Goal: Task Accomplishment & Management: Complete application form

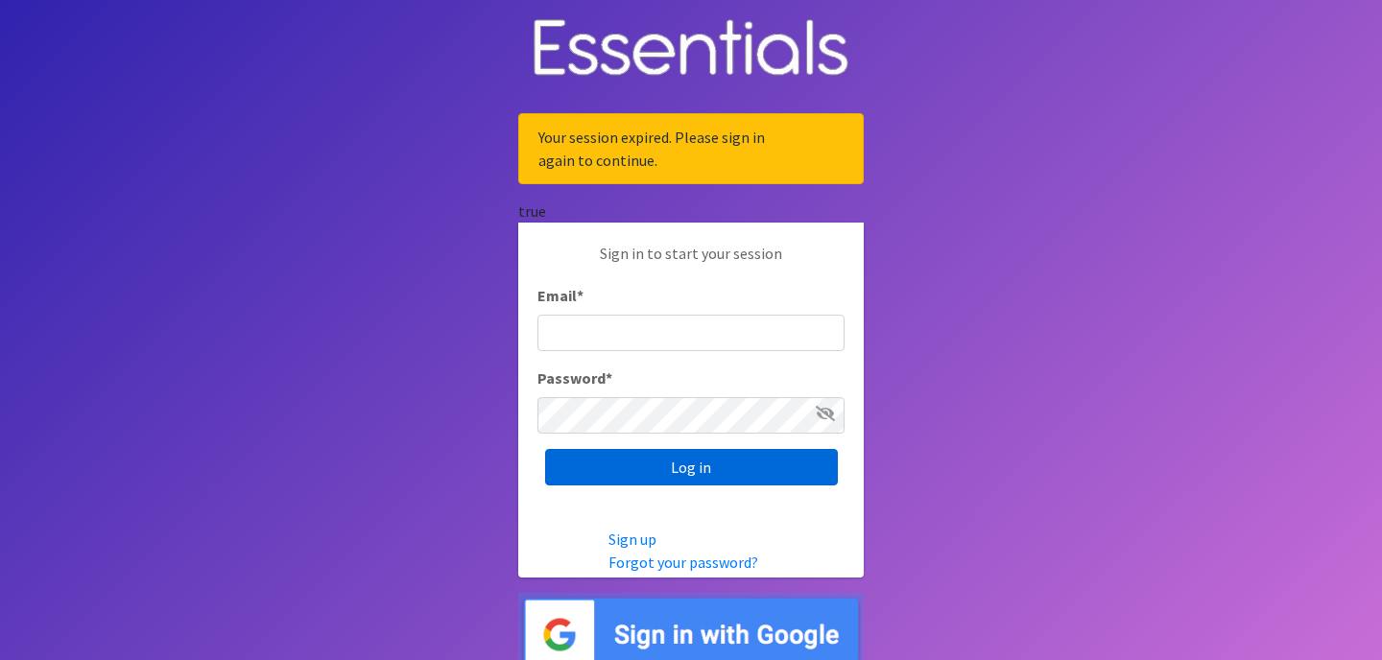
type input "[EMAIL_ADDRESS][DOMAIN_NAME]"
click at [726, 473] on input "Log in" at bounding box center [691, 467] width 293 height 36
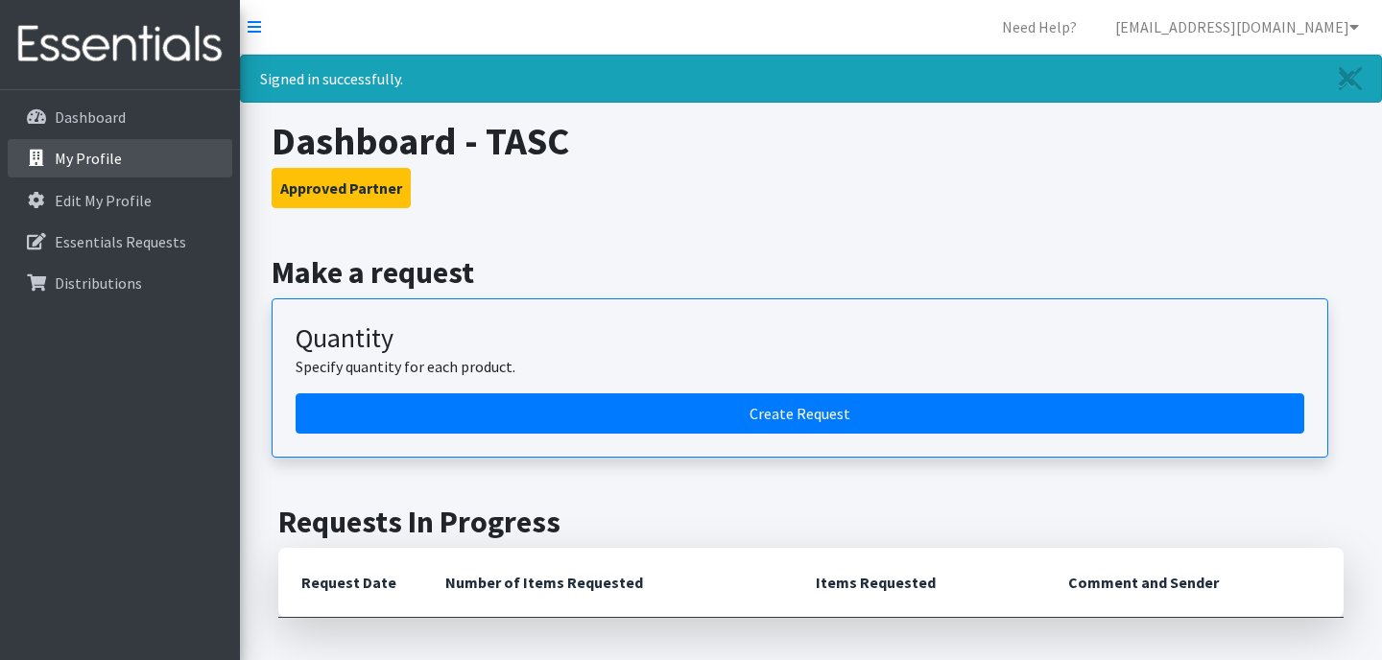
click at [113, 165] on p "My Profile" at bounding box center [88, 158] width 67 height 19
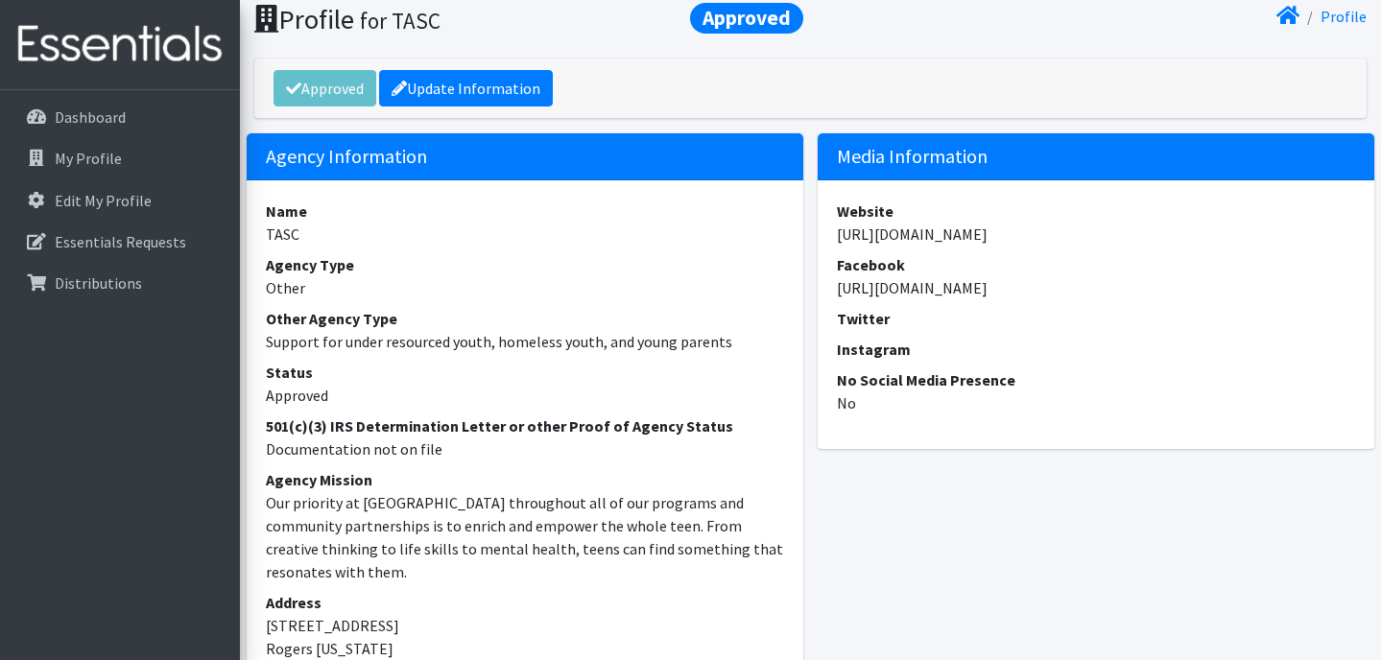
scroll to position [0, 1]
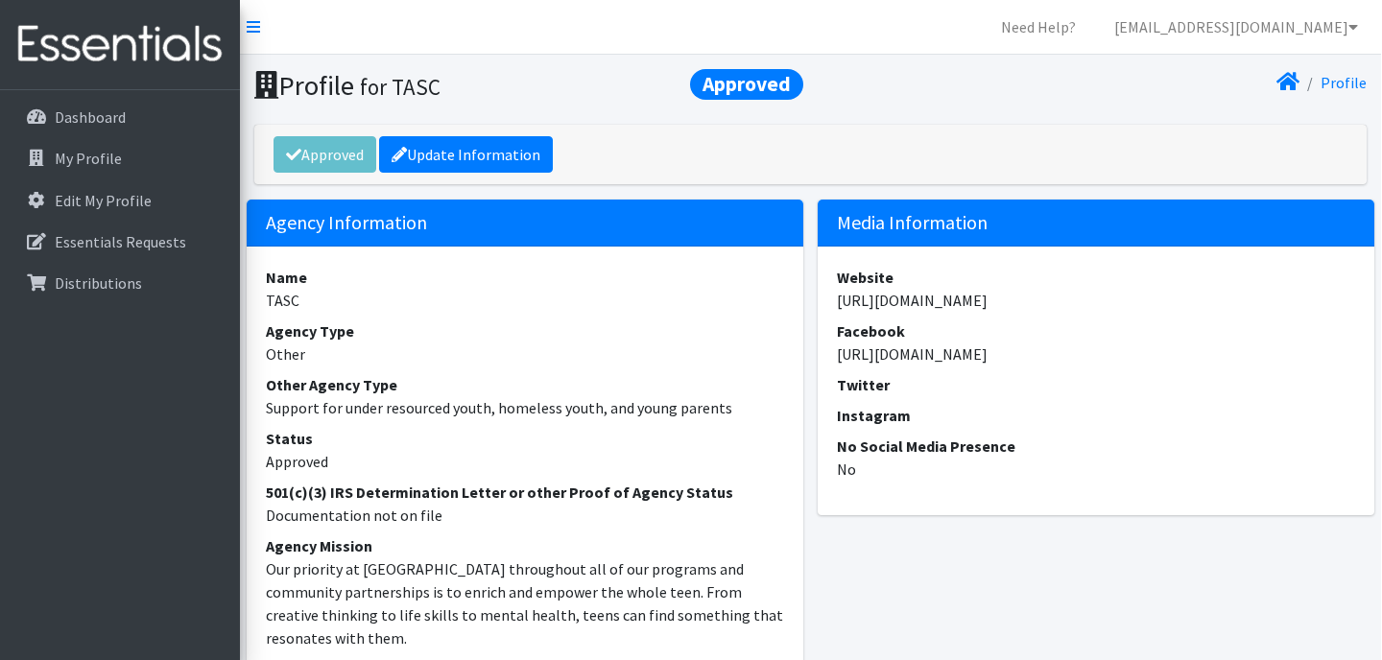
click at [987, 354] on dd "[URL][DOMAIN_NAME]" at bounding box center [1096, 354] width 518 height 23
click at [116, 126] on p "Dashboard" at bounding box center [90, 116] width 71 height 19
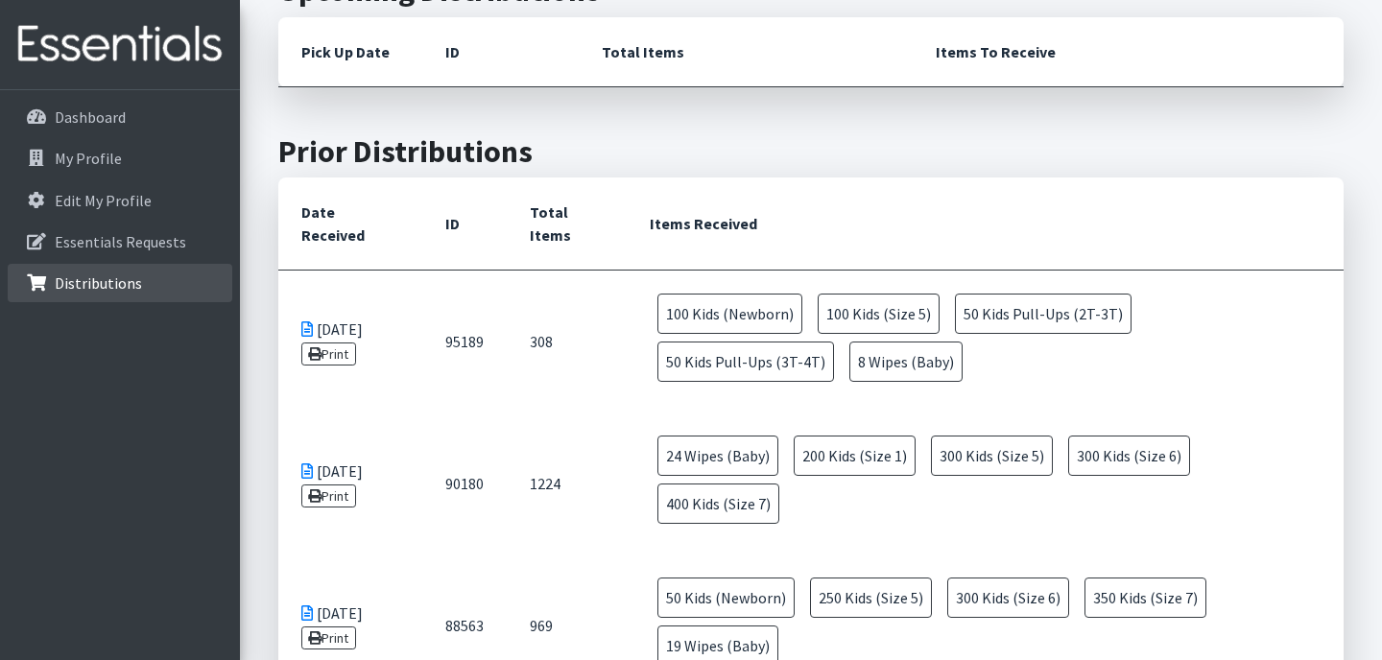
scroll to position [621, 0]
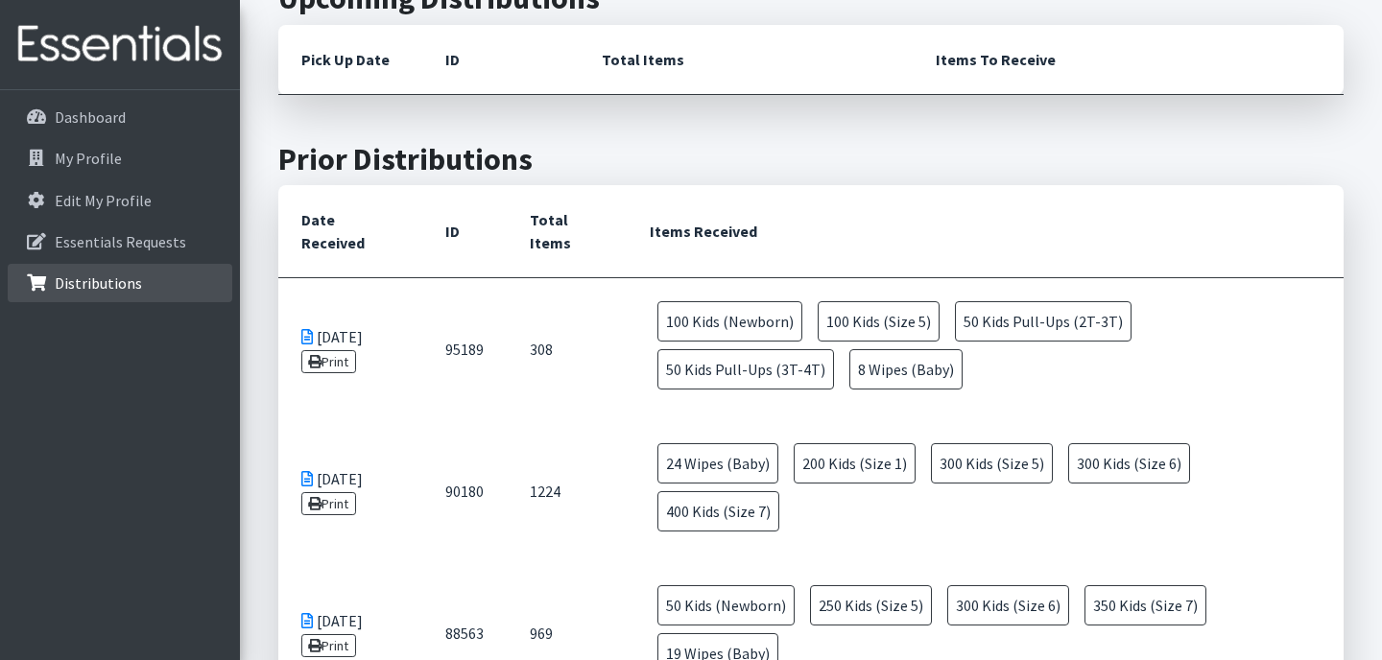
click at [100, 278] on p "Distributions" at bounding box center [98, 282] width 87 height 19
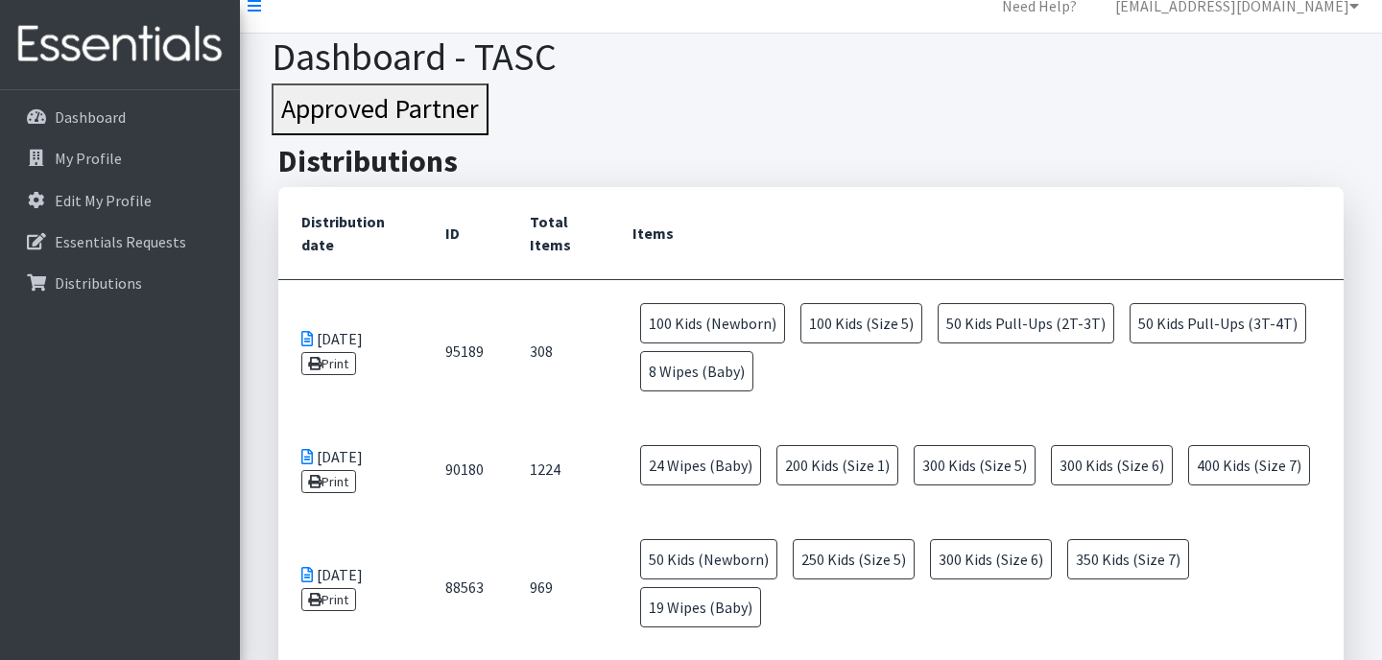
scroll to position [32, 0]
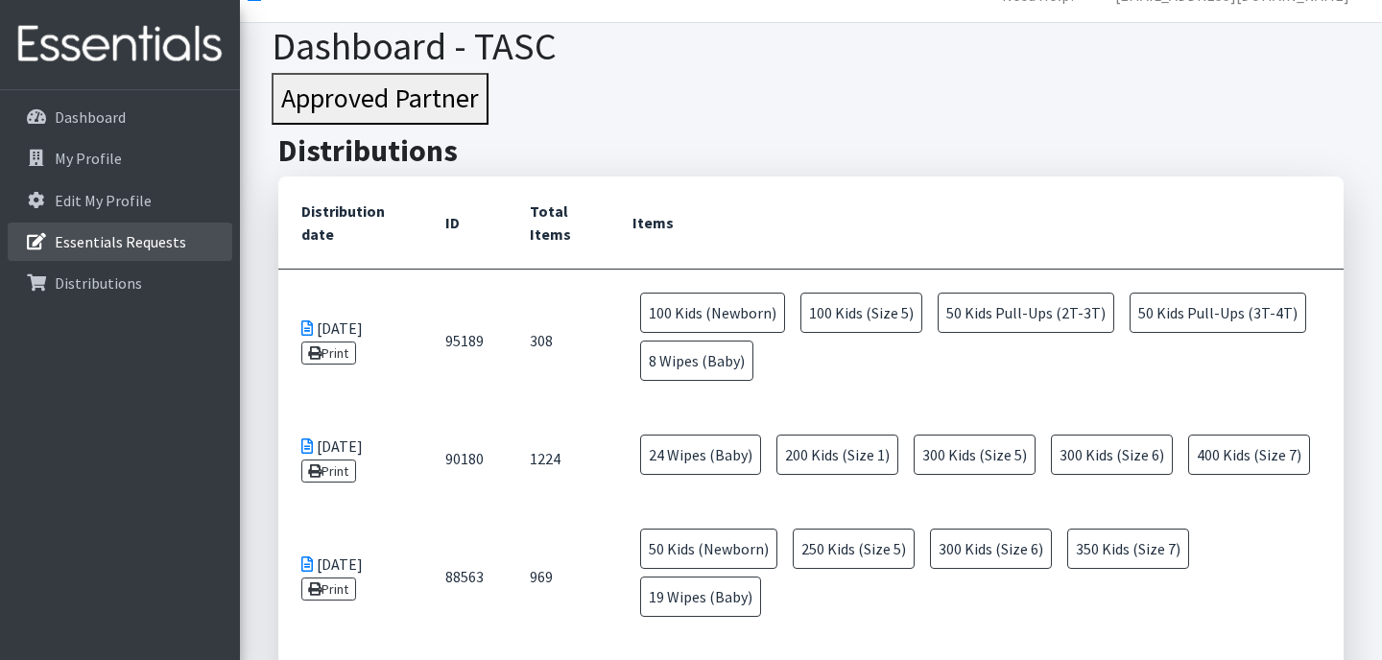
click at [129, 239] on p "Essentials Requests" at bounding box center [120, 241] width 131 height 19
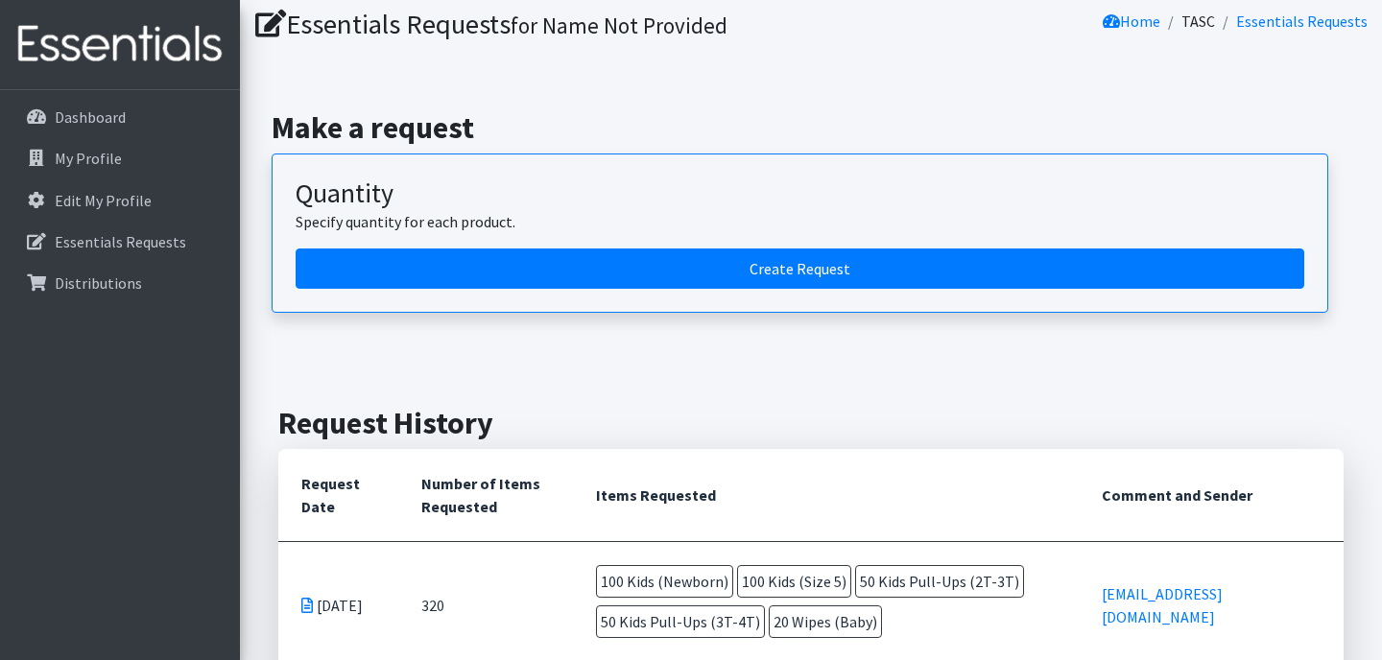
scroll to position [60, 0]
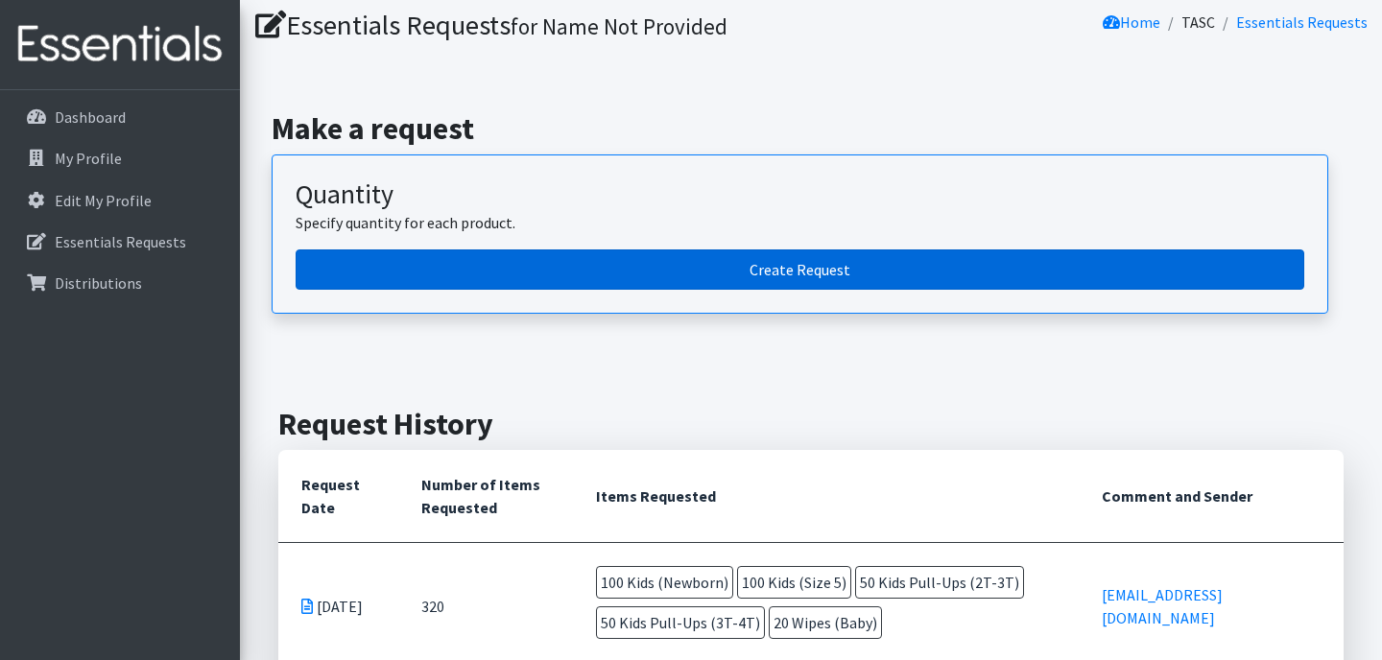
click at [829, 265] on link "Create Request" at bounding box center [800, 269] width 1008 height 40
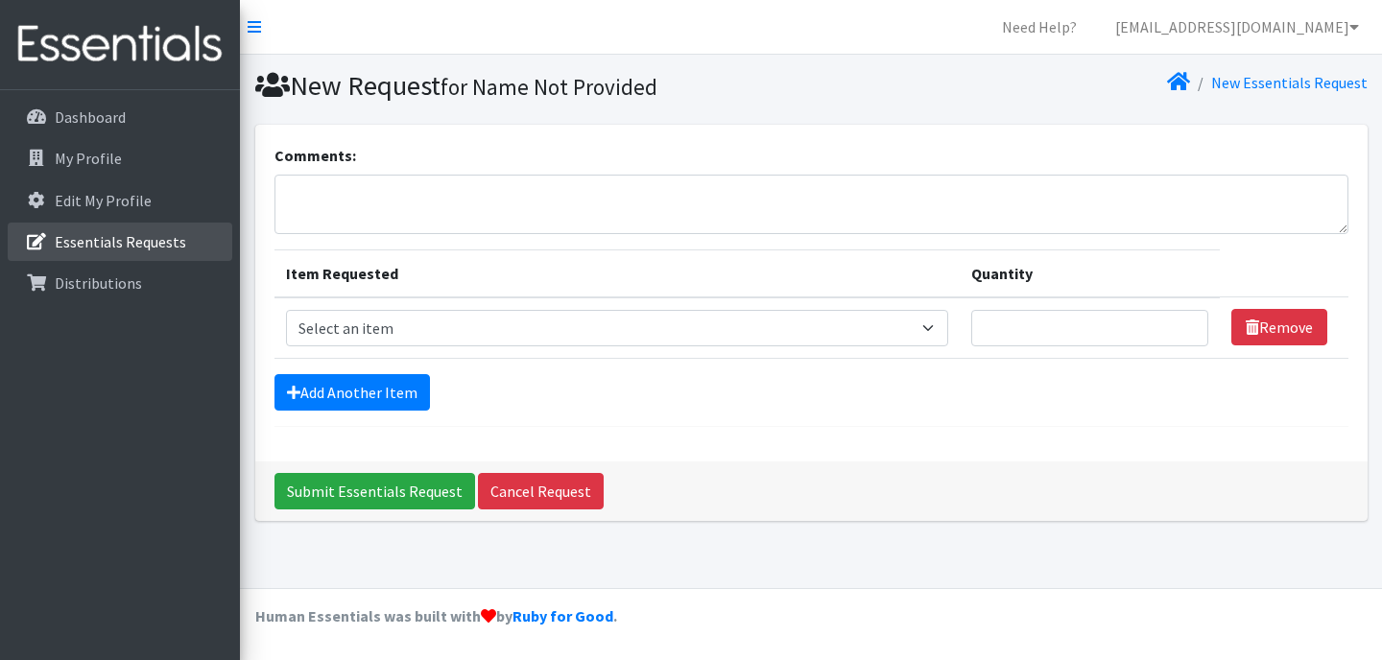
click at [168, 243] on p "Essentials Requests" at bounding box center [120, 241] width 131 height 19
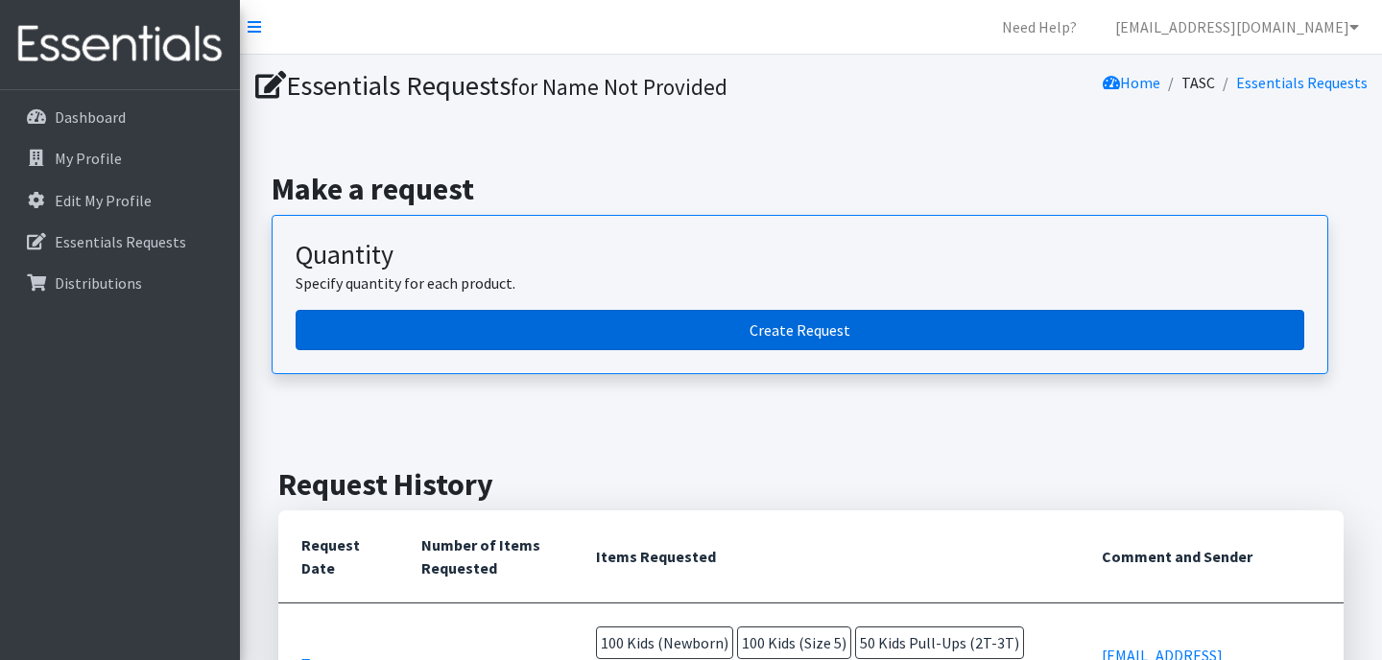
click at [730, 321] on link "Create Request" at bounding box center [800, 330] width 1008 height 40
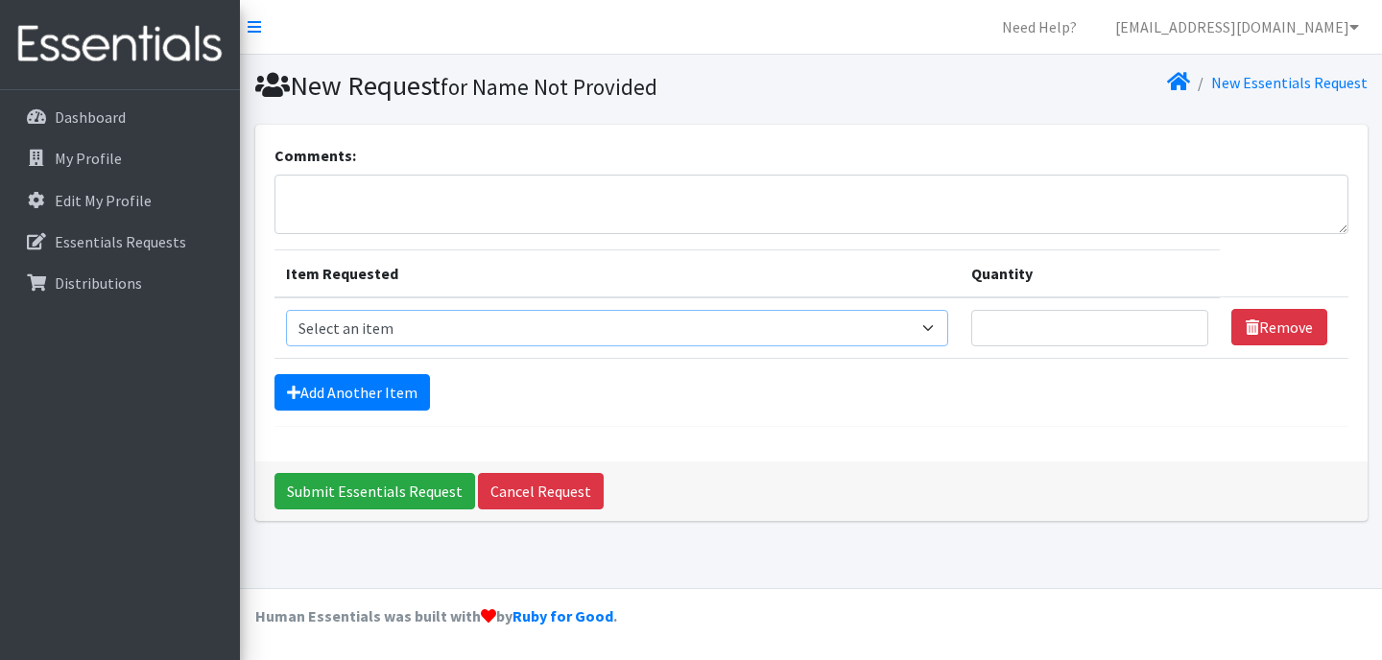
click at [724, 318] on select "Select an item Adult Briefs (Large/X-Large) Adult Briefs (Medium/Large) Adult B…" at bounding box center [617, 328] width 663 height 36
select select "4560"
click at [1180, 320] on input "1" at bounding box center [1089, 328] width 237 height 36
click at [1050, 327] on input "1" at bounding box center [1089, 328] width 237 height 36
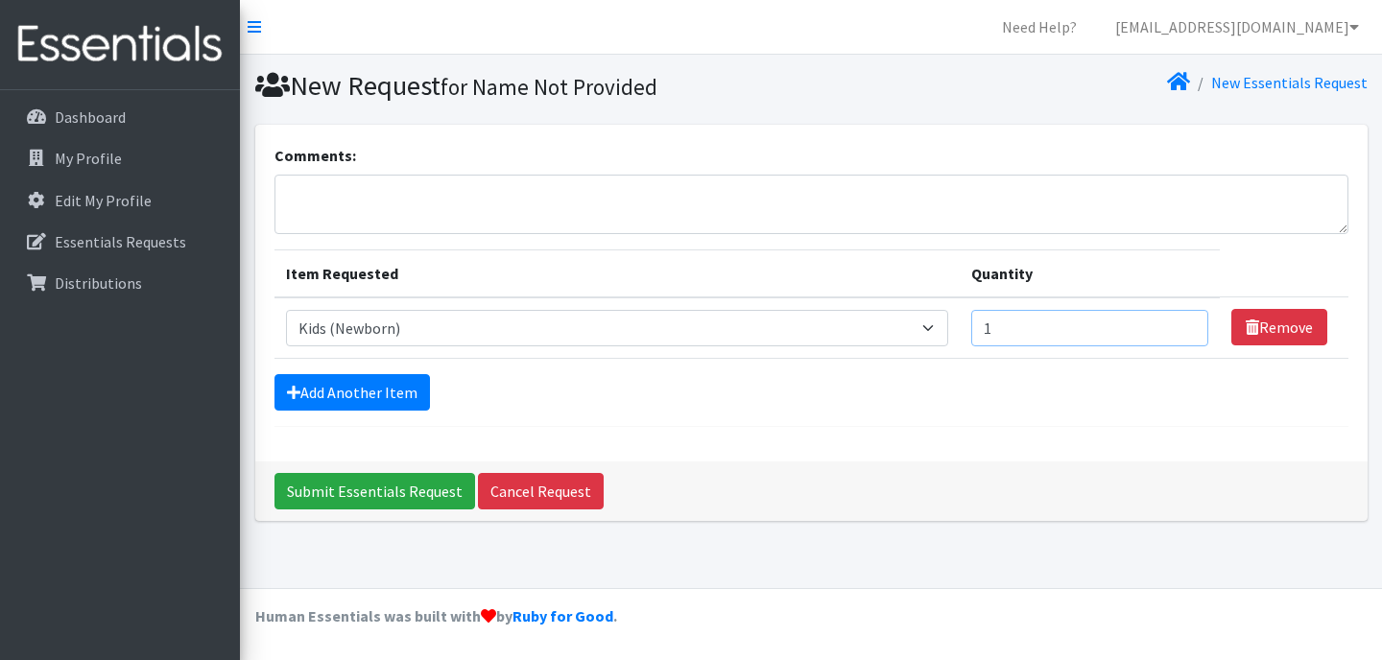
click at [1050, 327] on input "1" at bounding box center [1089, 328] width 237 height 36
click at [1178, 323] on input "2" at bounding box center [1089, 328] width 237 height 36
click at [1178, 323] on input "3" at bounding box center [1089, 328] width 237 height 36
type input "4"
click at [1178, 323] on input "4" at bounding box center [1089, 328] width 237 height 36
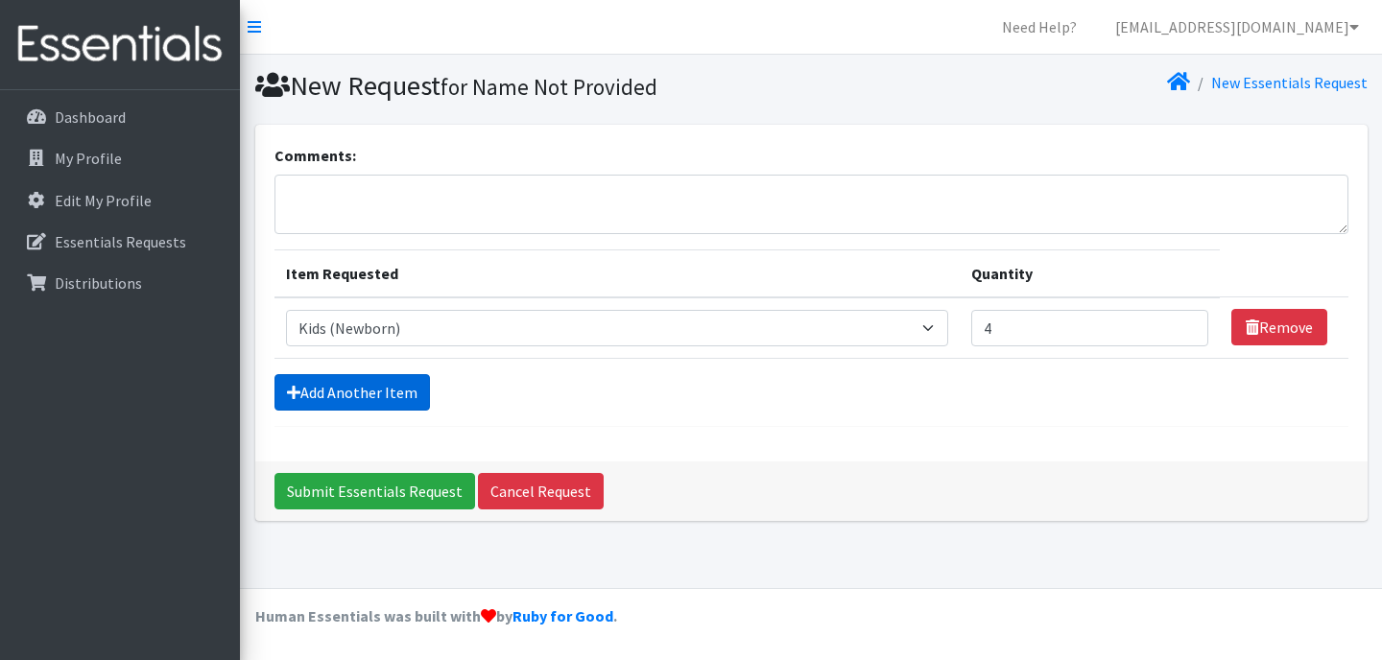
click at [408, 392] on link "Add Another Item" at bounding box center [351, 392] width 155 height 36
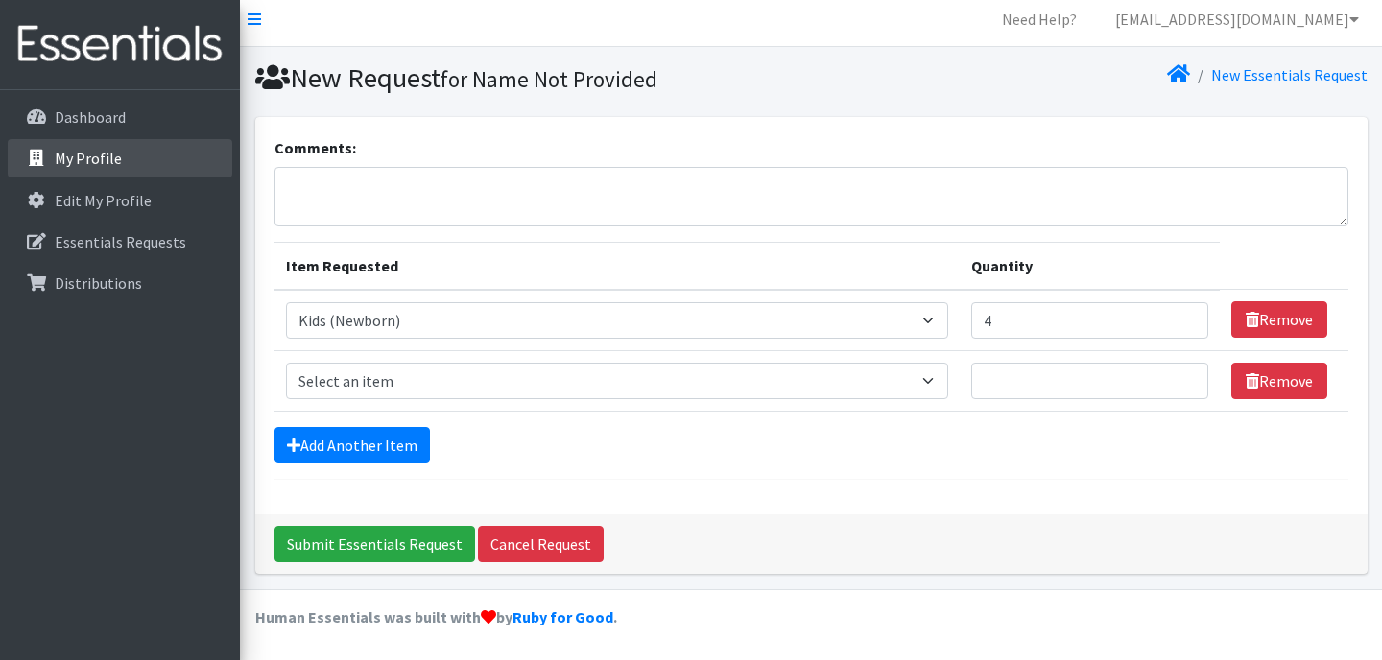
click at [141, 154] on link "My Profile" at bounding box center [120, 158] width 225 height 38
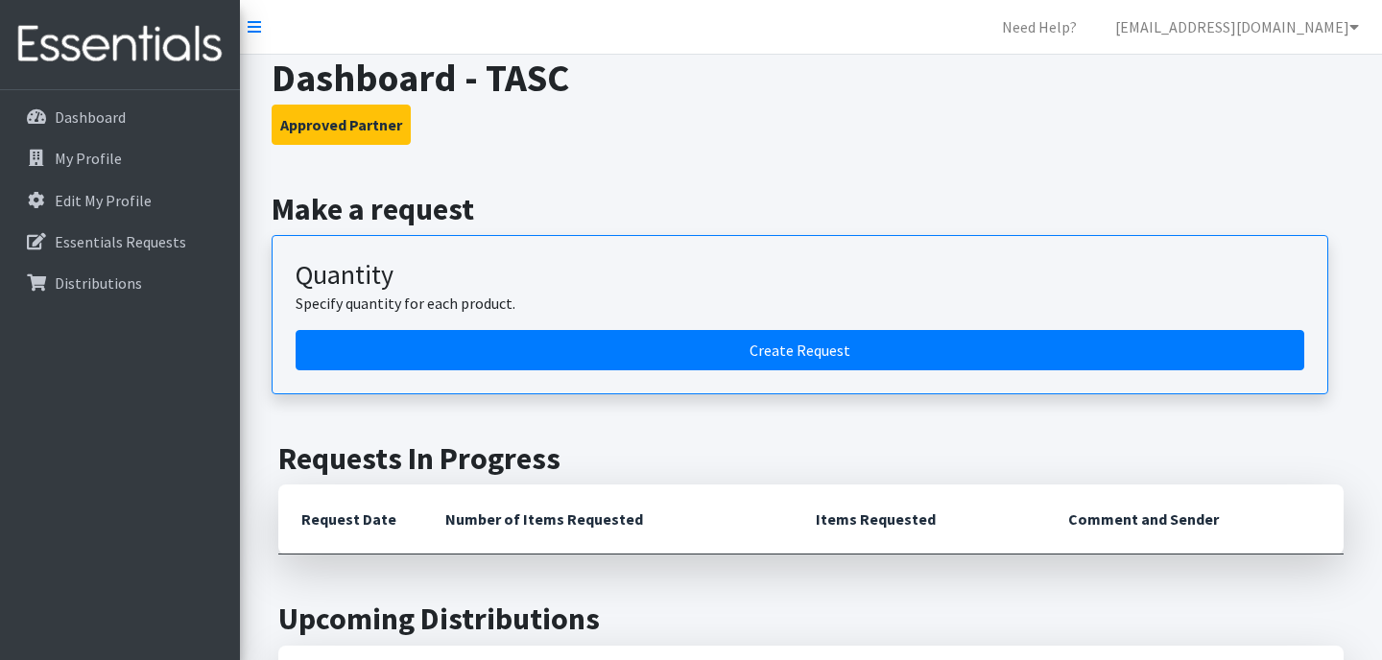
scroll to position [25, 0]
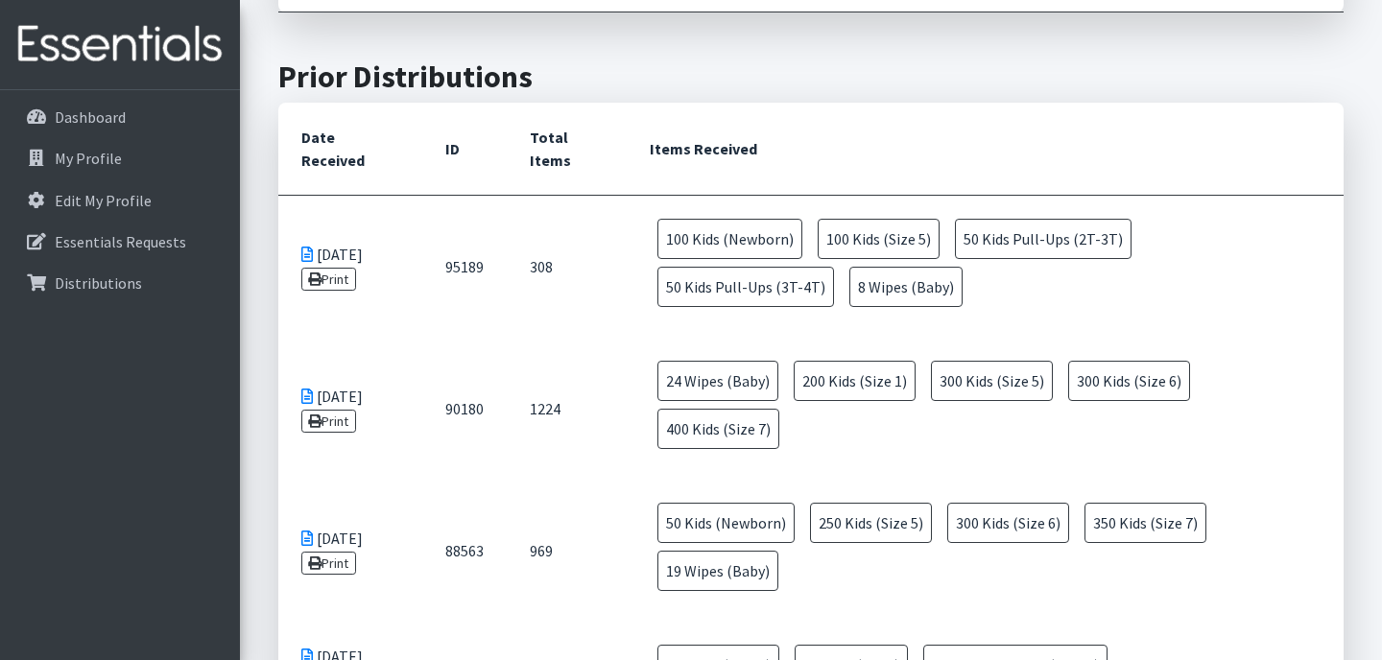
scroll to position [719, 0]
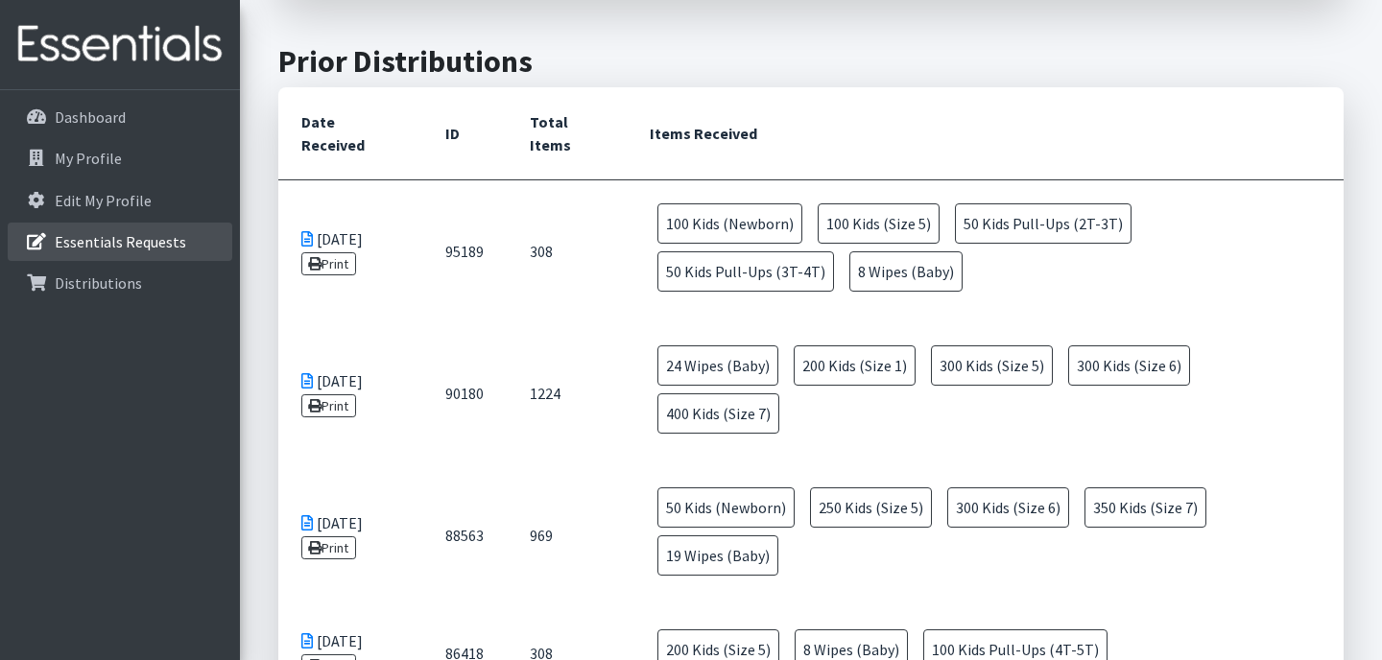
click at [129, 248] on p "Essentials Requests" at bounding box center [120, 241] width 131 height 19
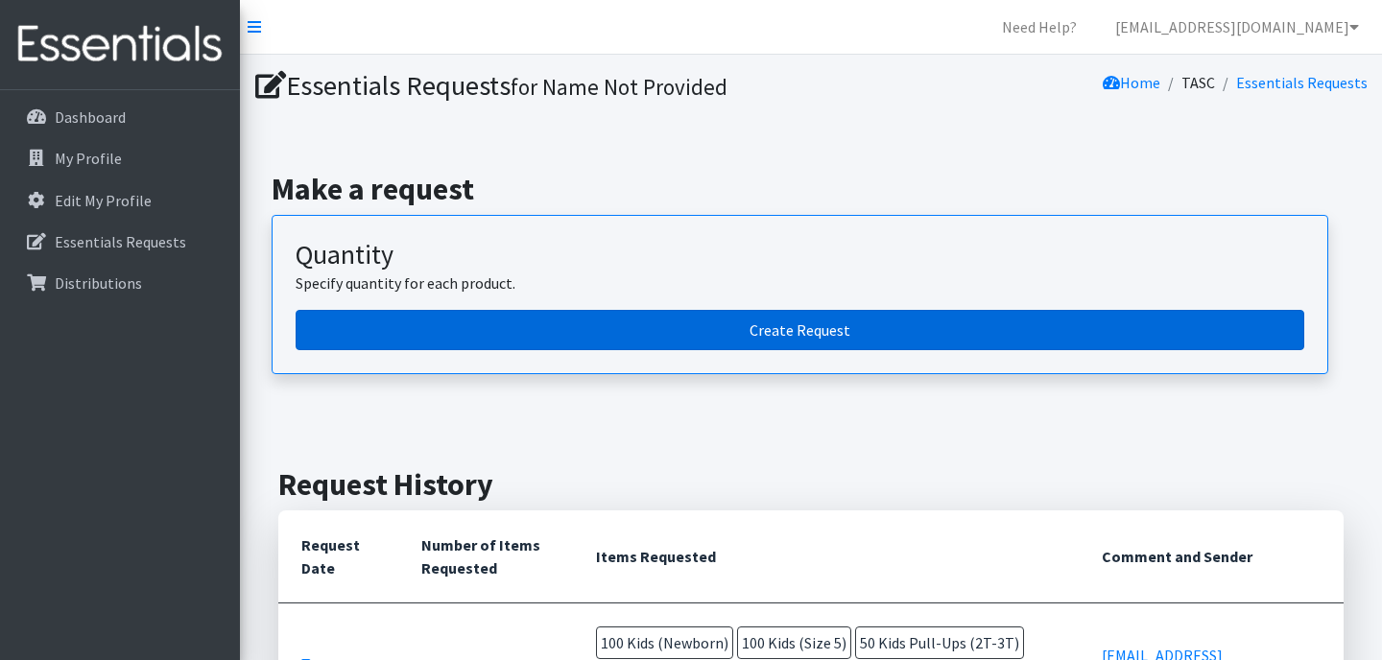
click at [772, 325] on link "Create Request" at bounding box center [800, 330] width 1008 height 40
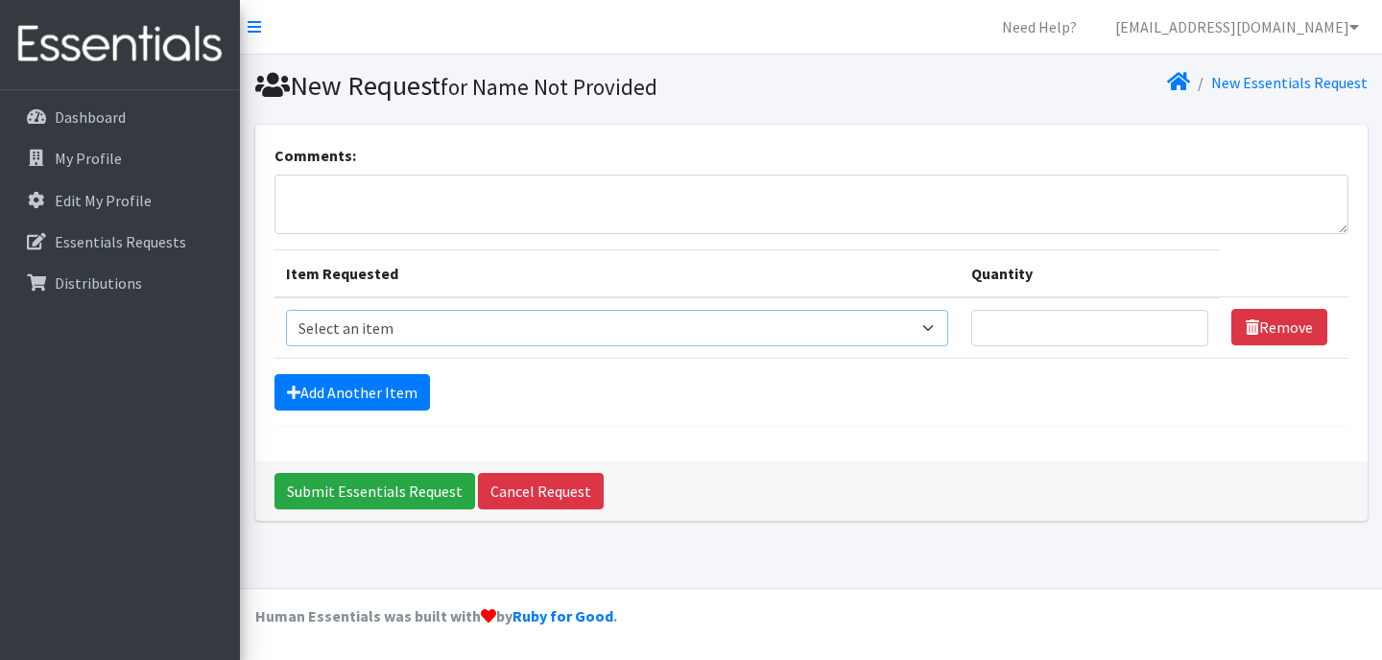
click at [674, 320] on select "Select an item Adult Briefs (Large/X-Large) Adult Briefs (Medium/Large) Adult B…" at bounding box center [617, 328] width 663 height 36
select select "4560"
click at [1091, 329] on input "Quantity" at bounding box center [1089, 328] width 237 height 36
click at [1120, 322] on input "300" at bounding box center [1089, 328] width 237 height 36
type input "300"
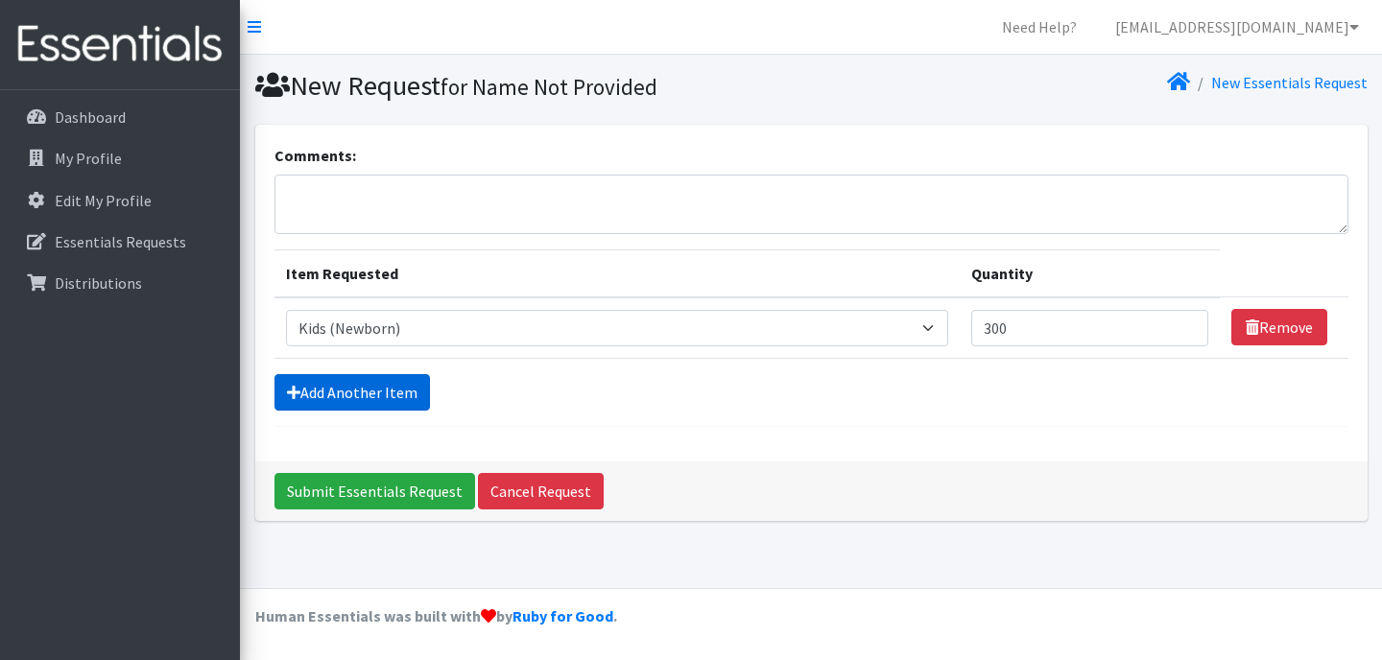
click at [349, 393] on link "Add Another Item" at bounding box center [351, 392] width 155 height 36
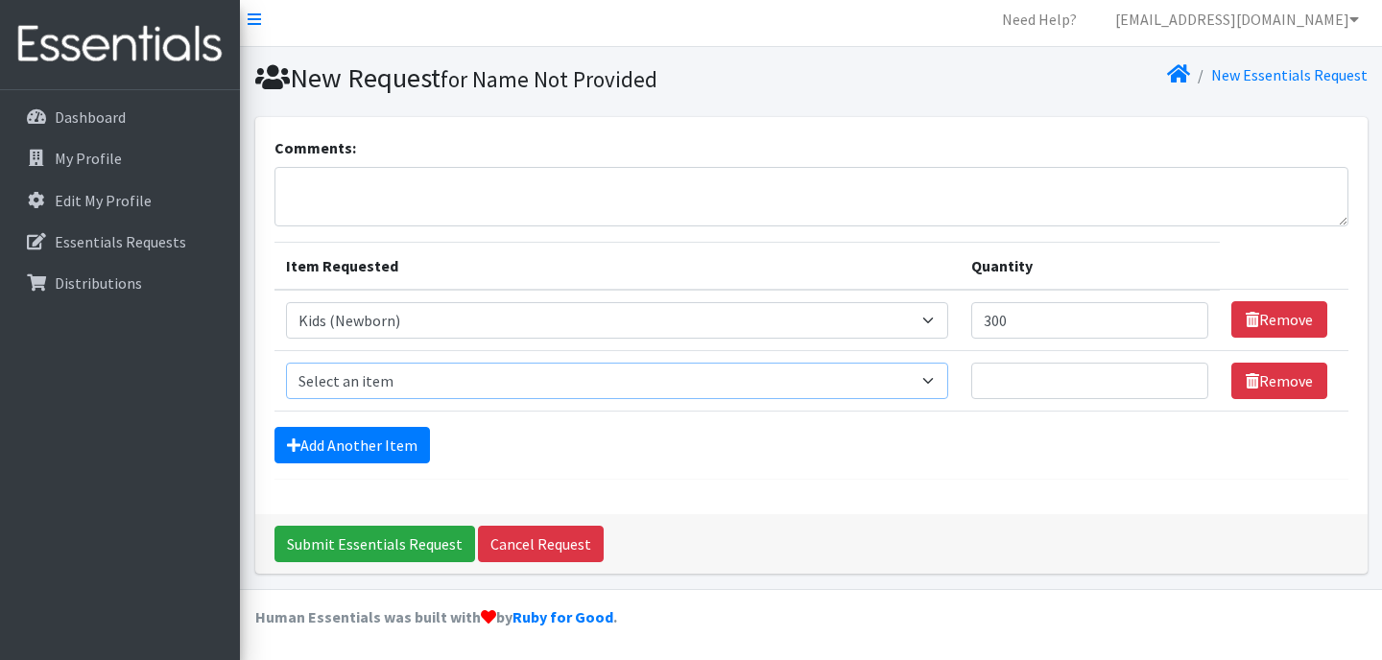
click at [949, 382] on select "Select an item Adult Briefs (Large/X-Large) Adult Briefs (Medium/Large) Adult B…" at bounding box center [617, 381] width 663 height 36
click at [947, 385] on select "Select an item Adult Briefs (Large/X-Large) Adult Briefs (Medium/Large) Adult B…" at bounding box center [617, 381] width 663 height 36
select select "4572"
click at [1032, 379] on input "Quantity" at bounding box center [1089, 381] width 237 height 36
type input "300"
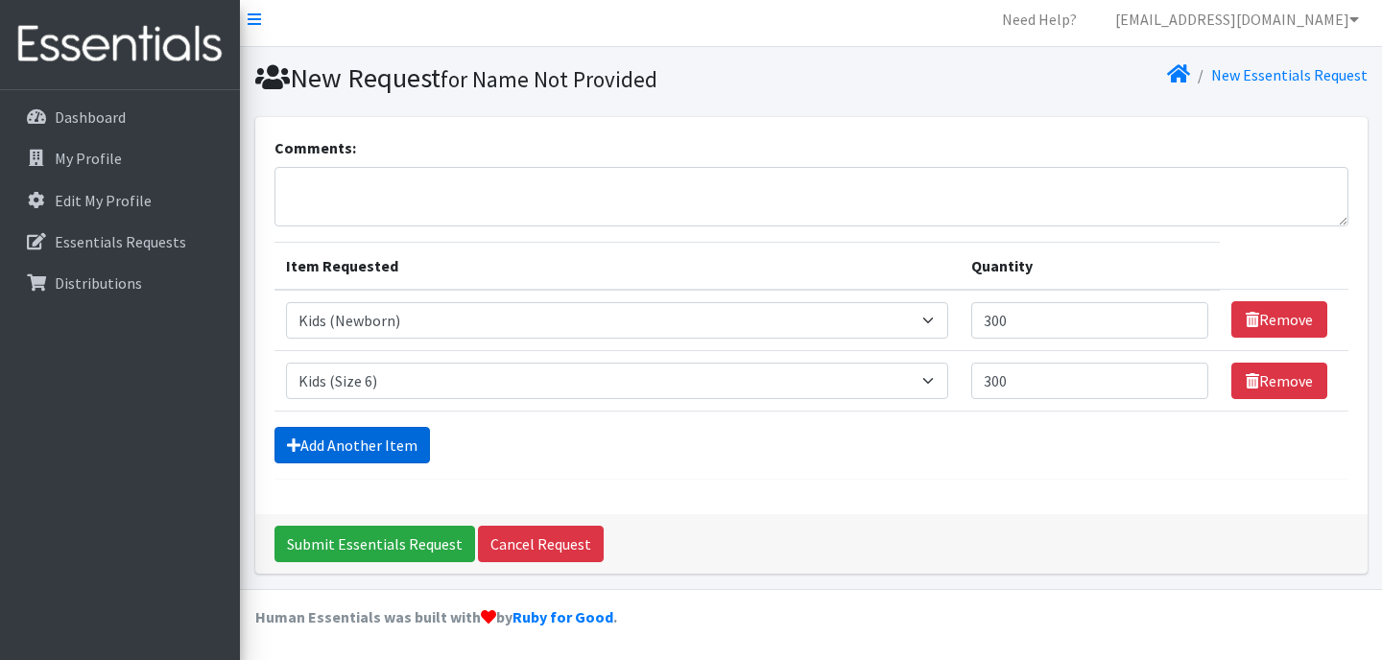
click at [393, 453] on link "Add Another Item" at bounding box center [351, 445] width 155 height 36
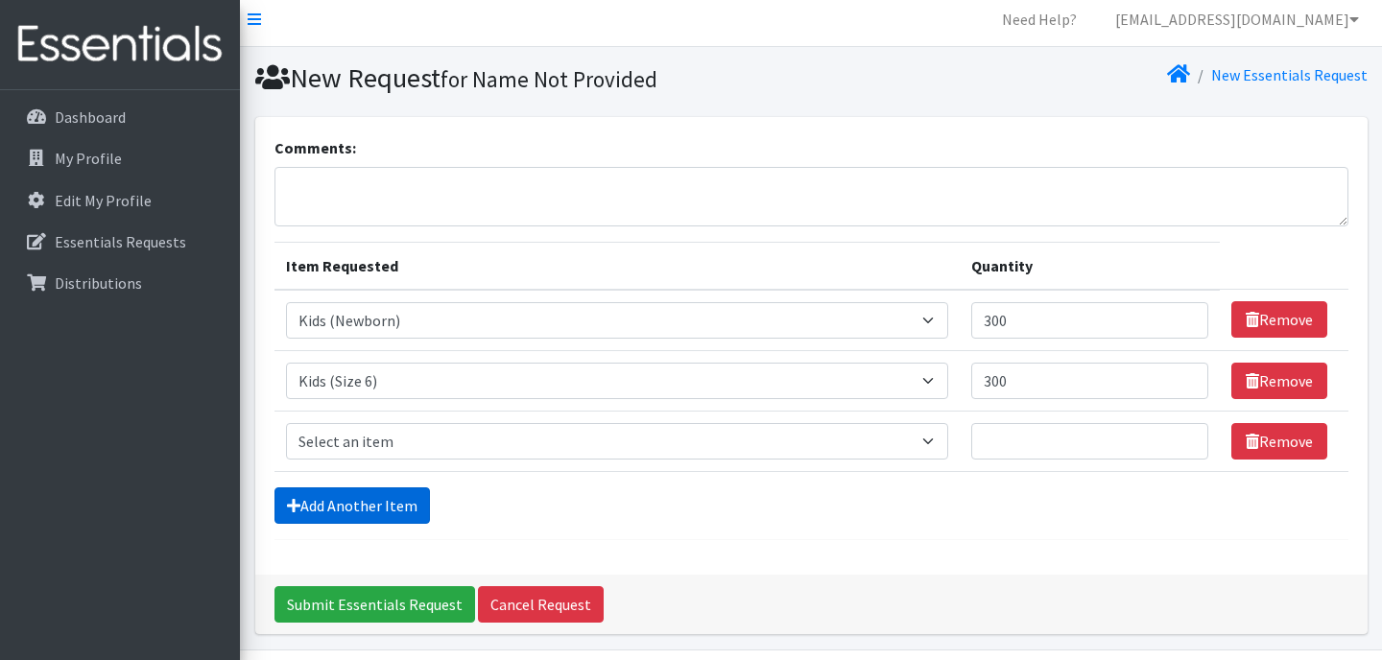
scroll to position [68, 0]
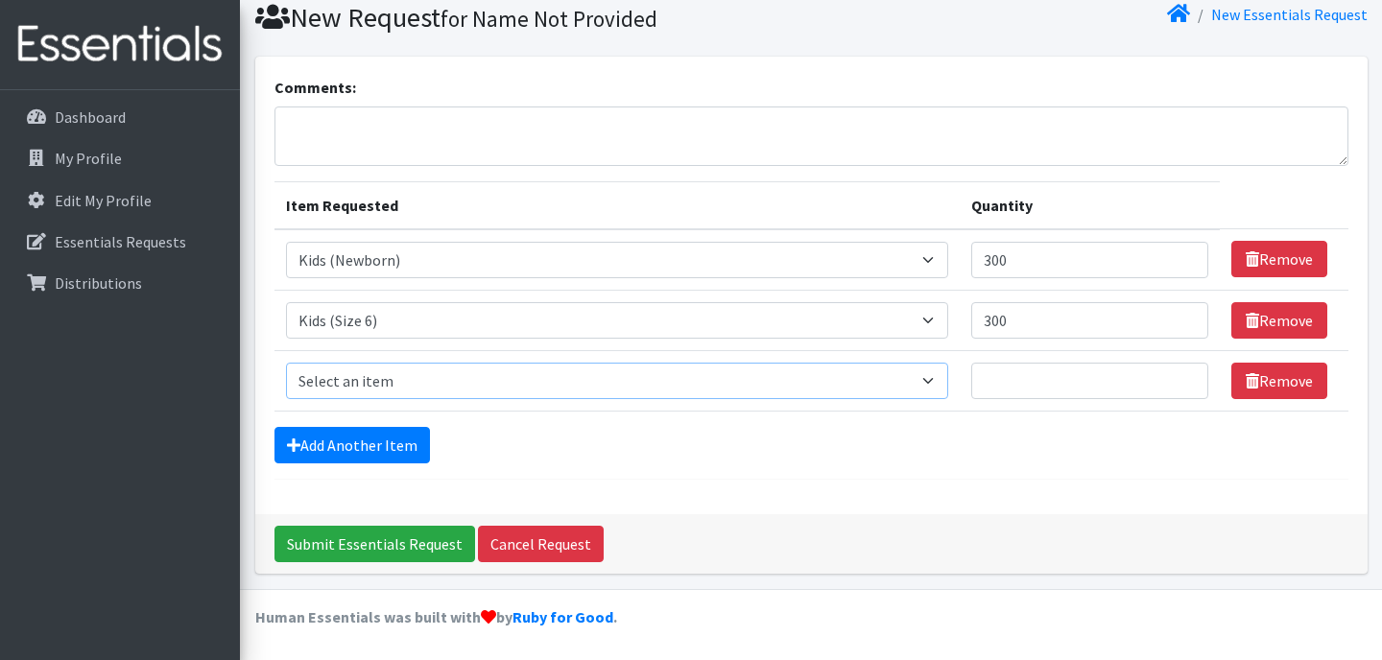
click at [437, 391] on select "Select an item Adult Briefs (Large/X-Large) Adult Briefs (Medium/Large) Adult B…" at bounding box center [617, 381] width 663 height 36
select select "4562"
click at [1029, 382] on input "Quantity" at bounding box center [1089, 381] width 237 height 36
type input "150"
click at [417, 446] on link "Add Another Item" at bounding box center [351, 445] width 155 height 36
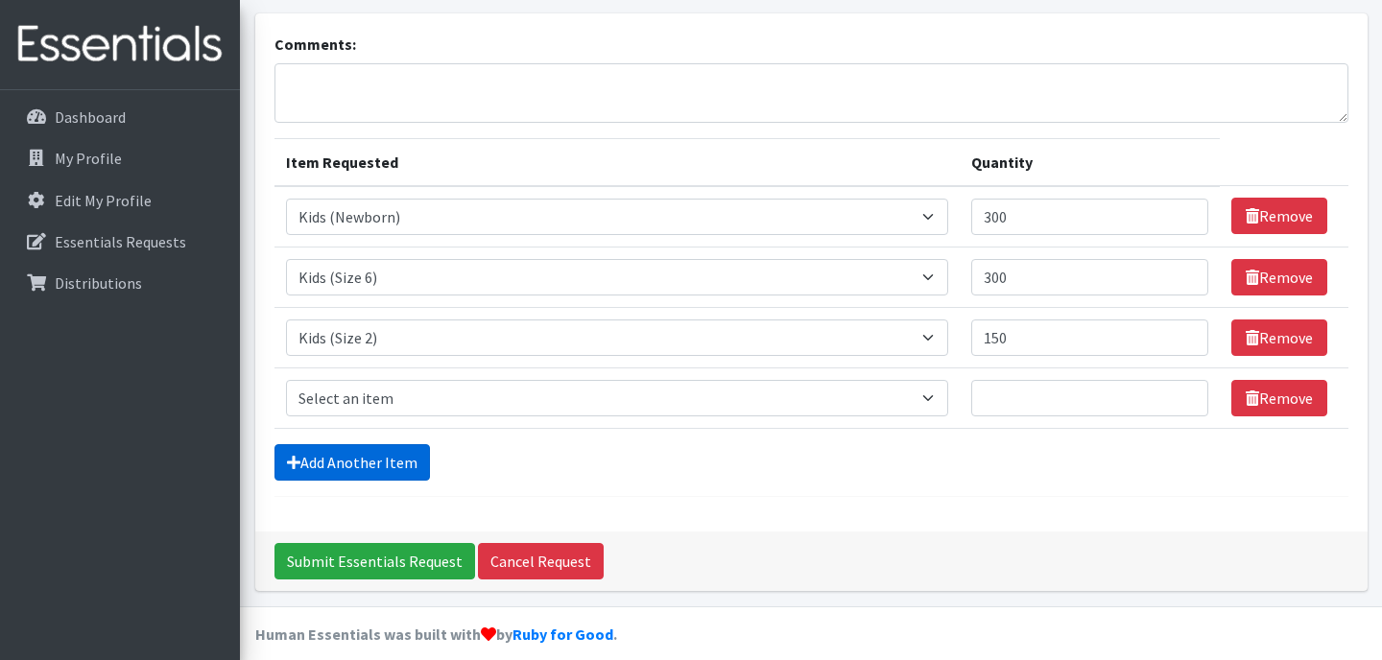
scroll to position [129, 0]
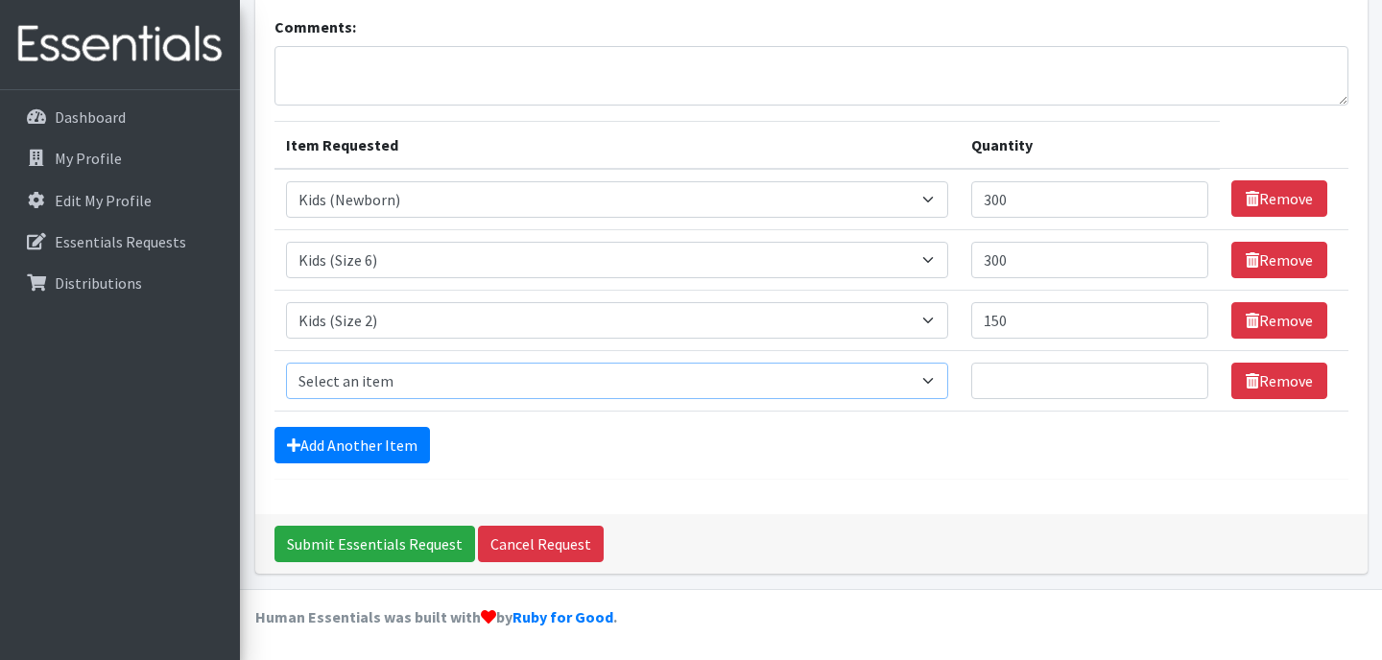
click at [698, 380] on select "Select an item Adult Briefs (Large/X-Large) Adult Briefs (Medium/Large) Adult B…" at bounding box center [617, 381] width 663 height 36
select select "4566"
click at [1030, 388] on input "Quantity" at bounding box center [1089, 381] width 237 height 36
type input "150"
click at [392, 436] on link "Add Another Item" at bounding box center [351, 445] width 155 height 36
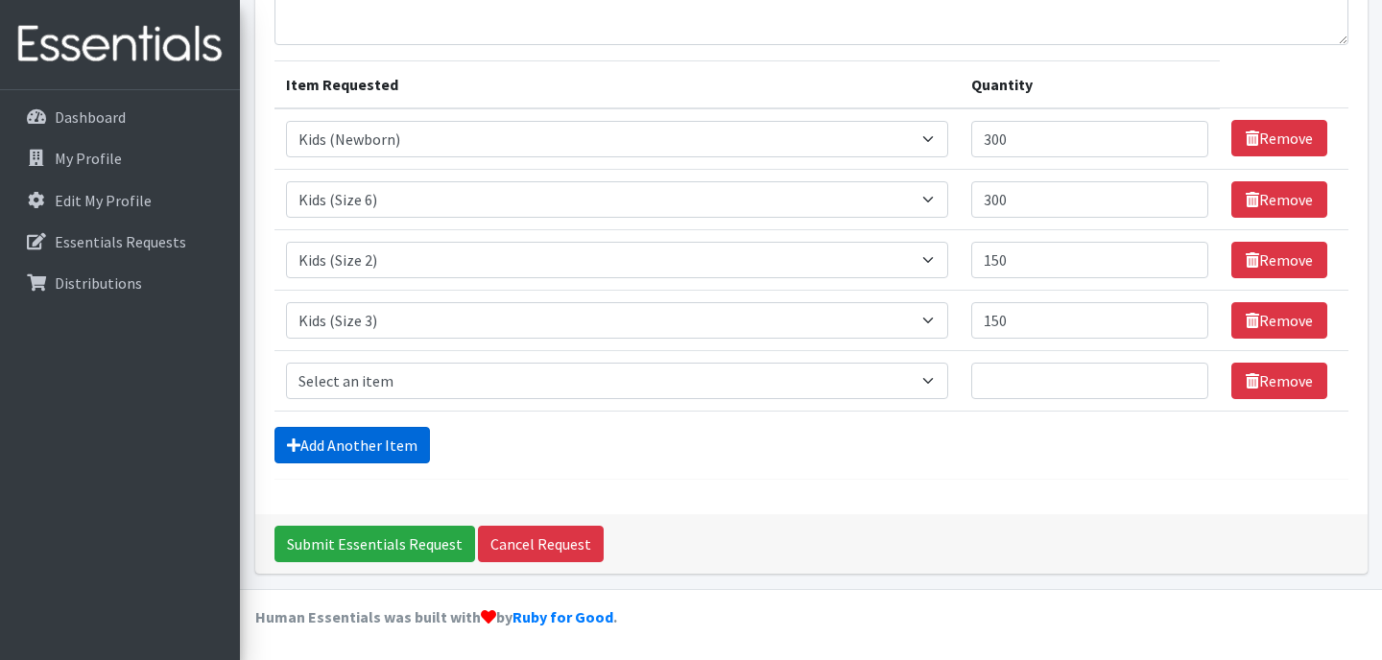
scroll to position [187, 0]
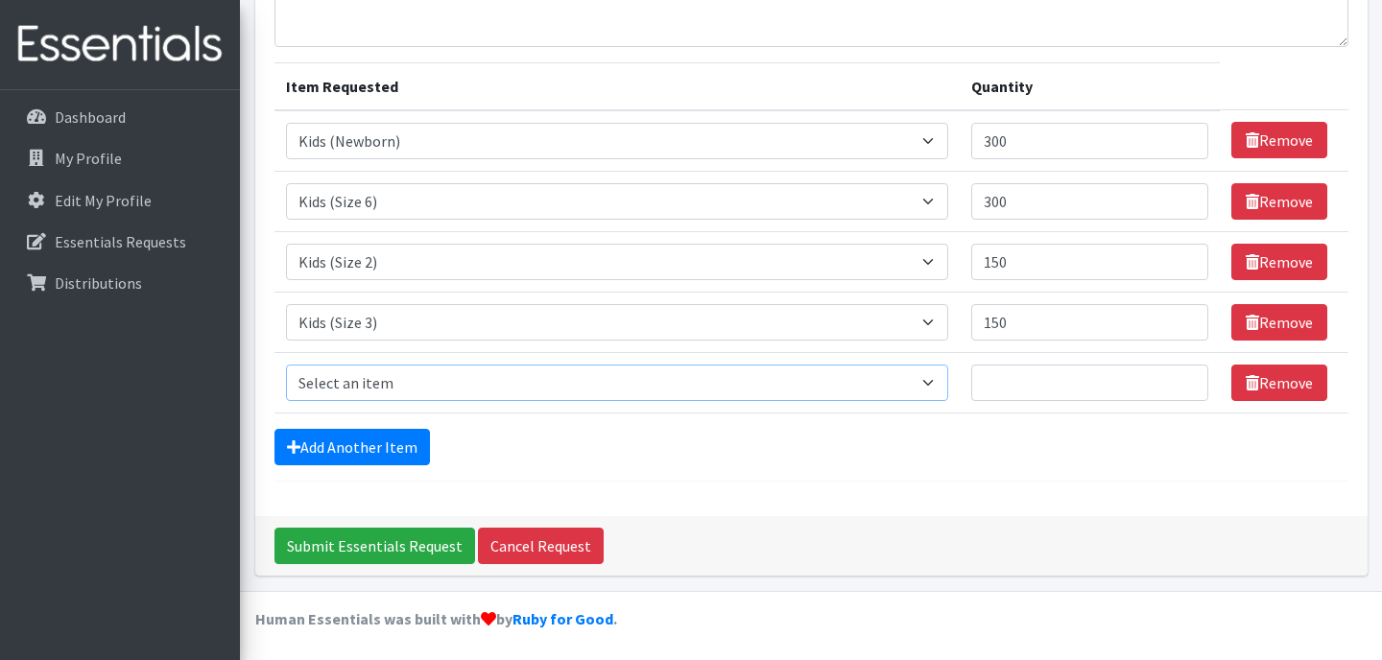
click at [949, 387] on select "Select an item Adult Briefs (Large/X-Large) Adult Briefs (Medium/Large) Adult B…" at bounding box center [617, 383] width 663 height 36
select select "4568"
click at [1104, 390] on input "Quantity" at bounding box center [1089, 383] width 237 height 36
type input "100"
click at [397, 449] on link "Add Another Item" at bounding box center [351, 447] width 155 height 36
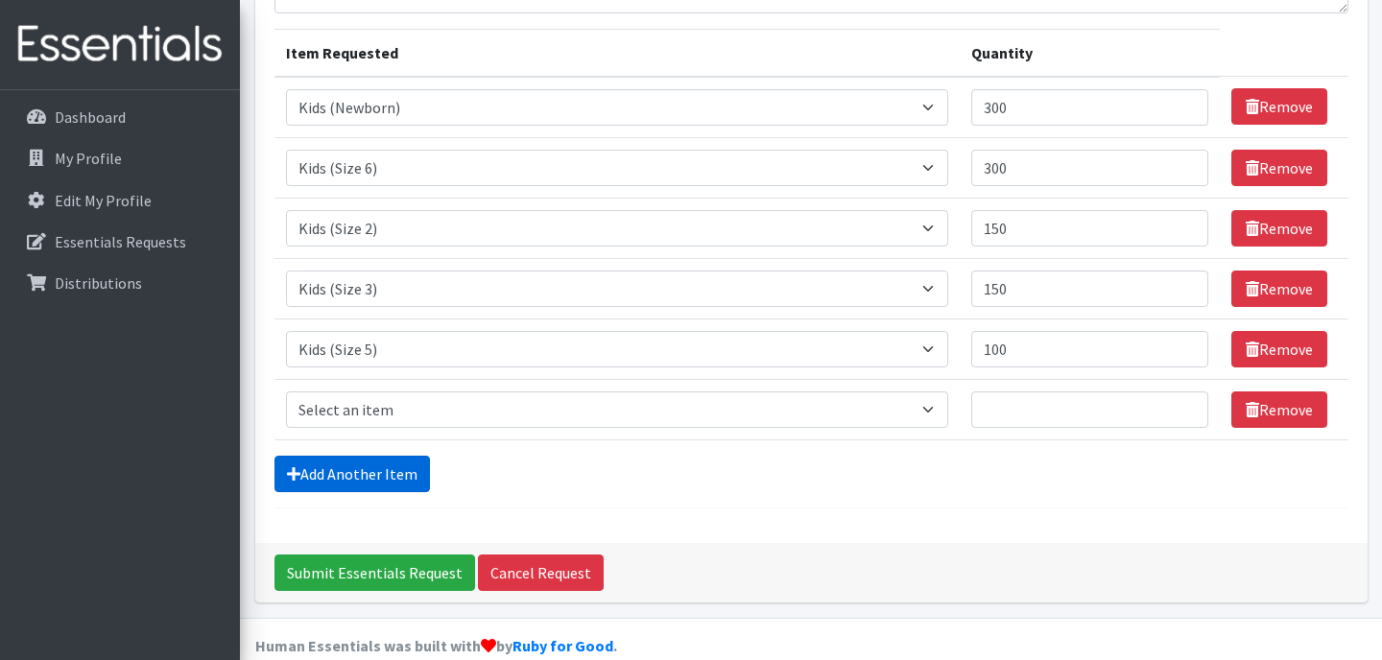
scroll to position [249, 0]
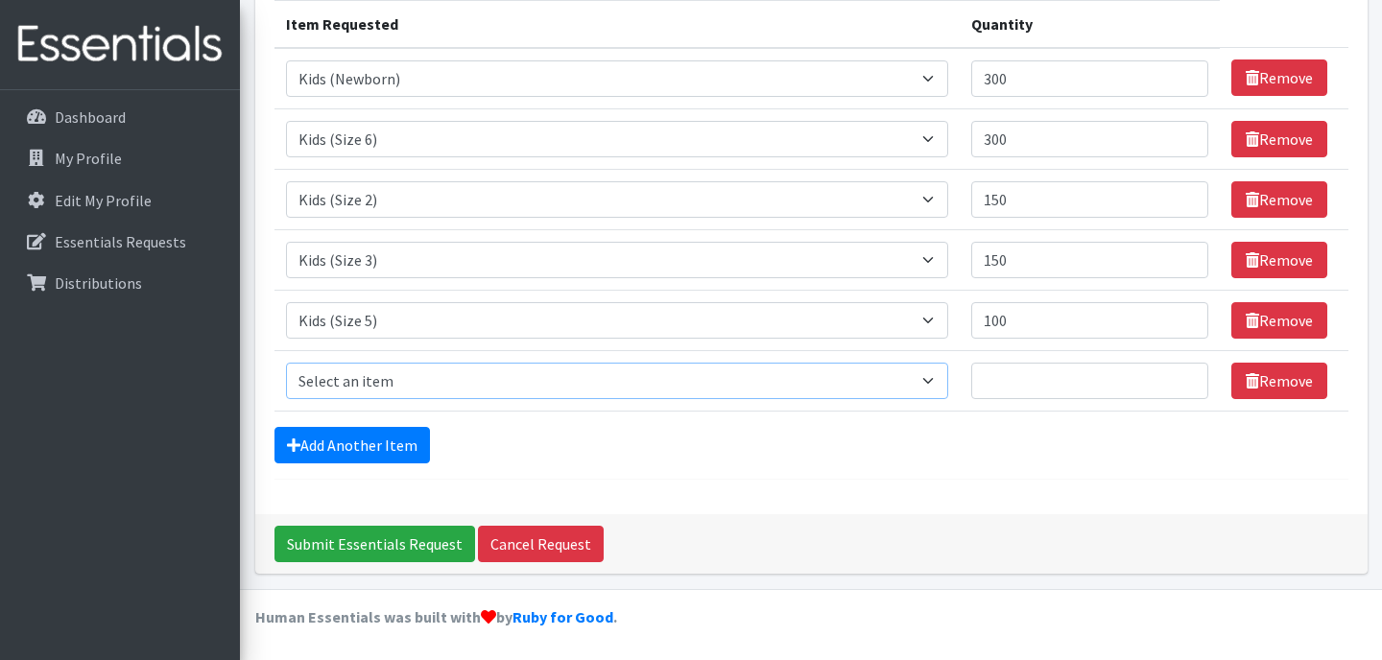
click at [949, 383] on select "Select an item Adult Briefs (Large/X-Large) Adult Briefs (Medium/Large) Adult B…" at bounding box center [617, 381] width 663 height 36
select select "4567"
click at [1032, 386] on input "Quantity" at bounding box center [1089, 381] width 237 height 36
type input "200"
click at [389, 450] on link "Add Another Item" at bounding box center [351, 445] width 155 height 36
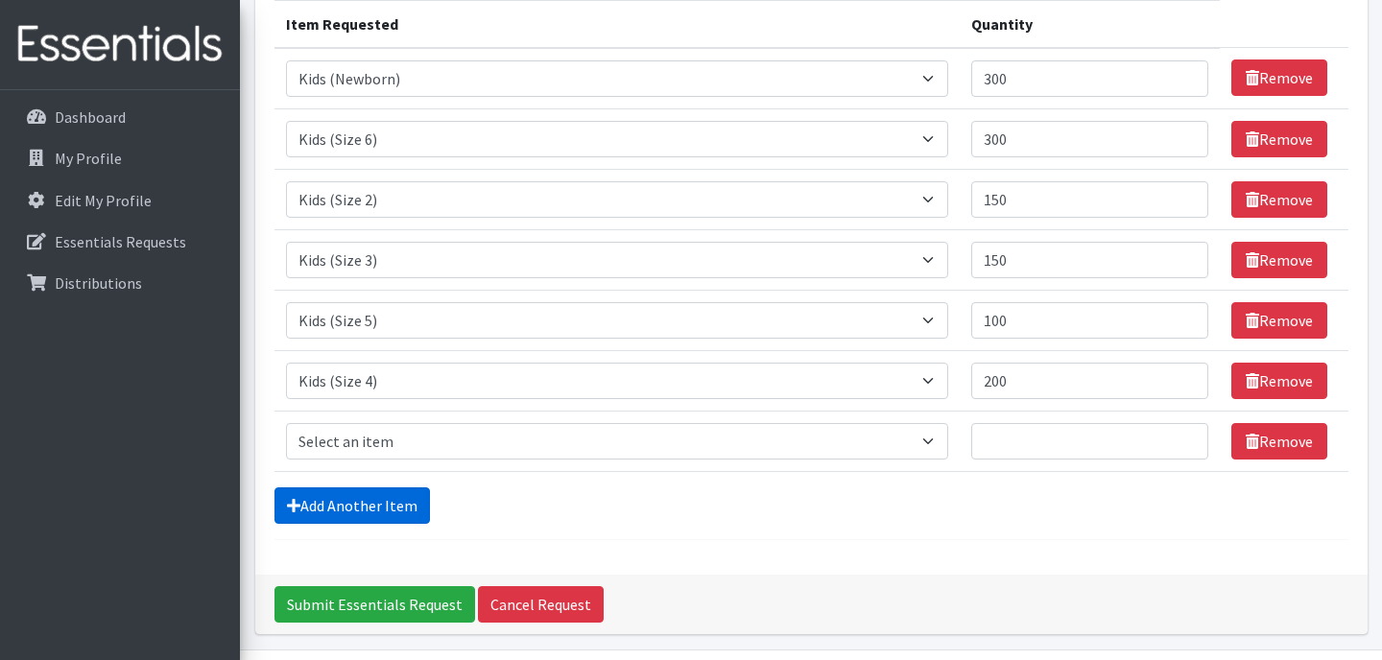
scroll to position [310, 0]
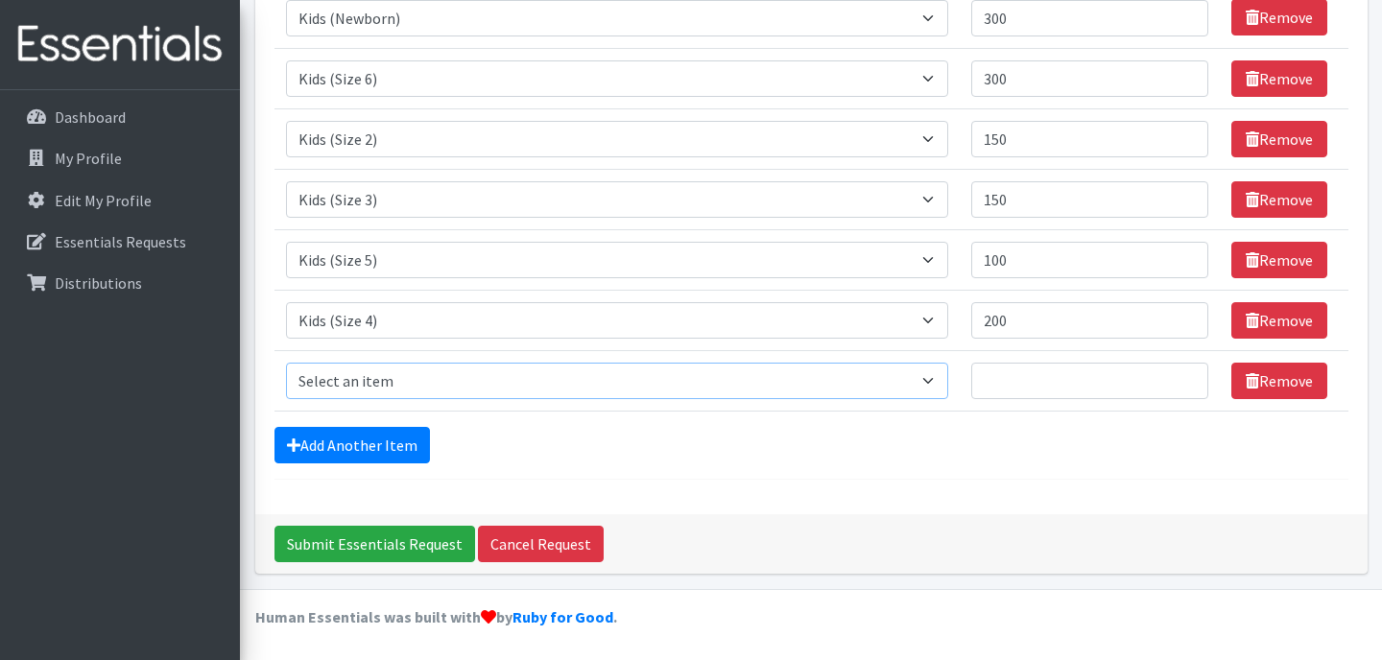
click at [949, 379] on select "Select an item Adult Briefs (Large/X-Large) Adult Briefs (Medium/Large) Adult B…" at bounding box center [617, 381] width 663 height 36
select select "4558"
click at [1042, 390] on input "Quantity" at bounding box center [1089, 381] width 237 height 36
type input "24"
click at [405, 550] on input "Submit Essentials Request" at bounding box center [374, 544] width 201 height 36
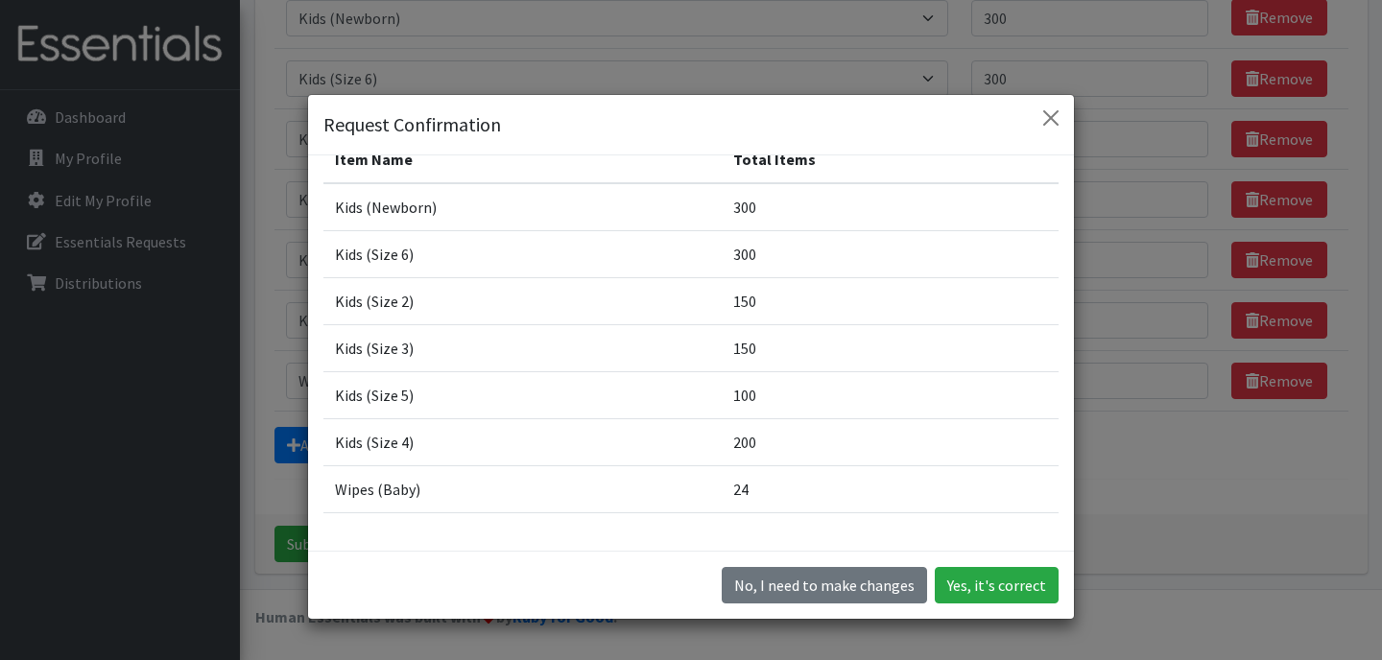
scroll to position [0, 0]
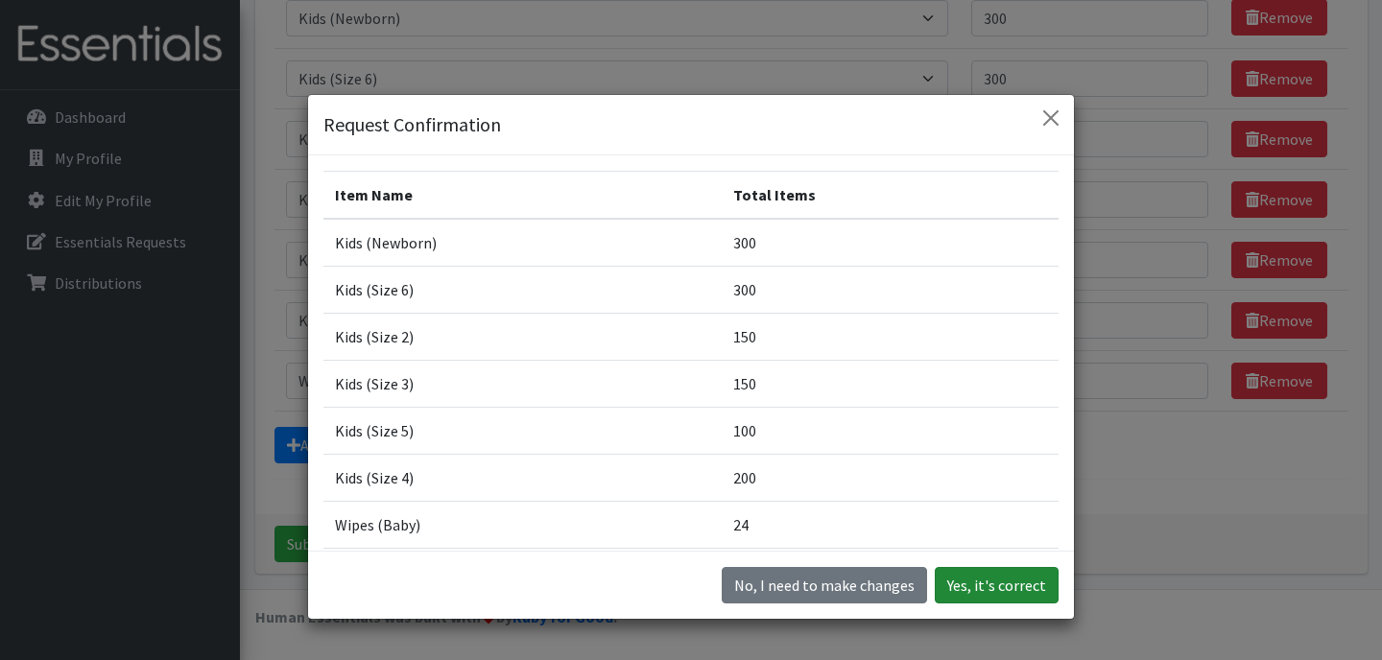
click at [1028, 593] on button "Yes, it's correct" at bounding box center [997, 585] width 124 height 36
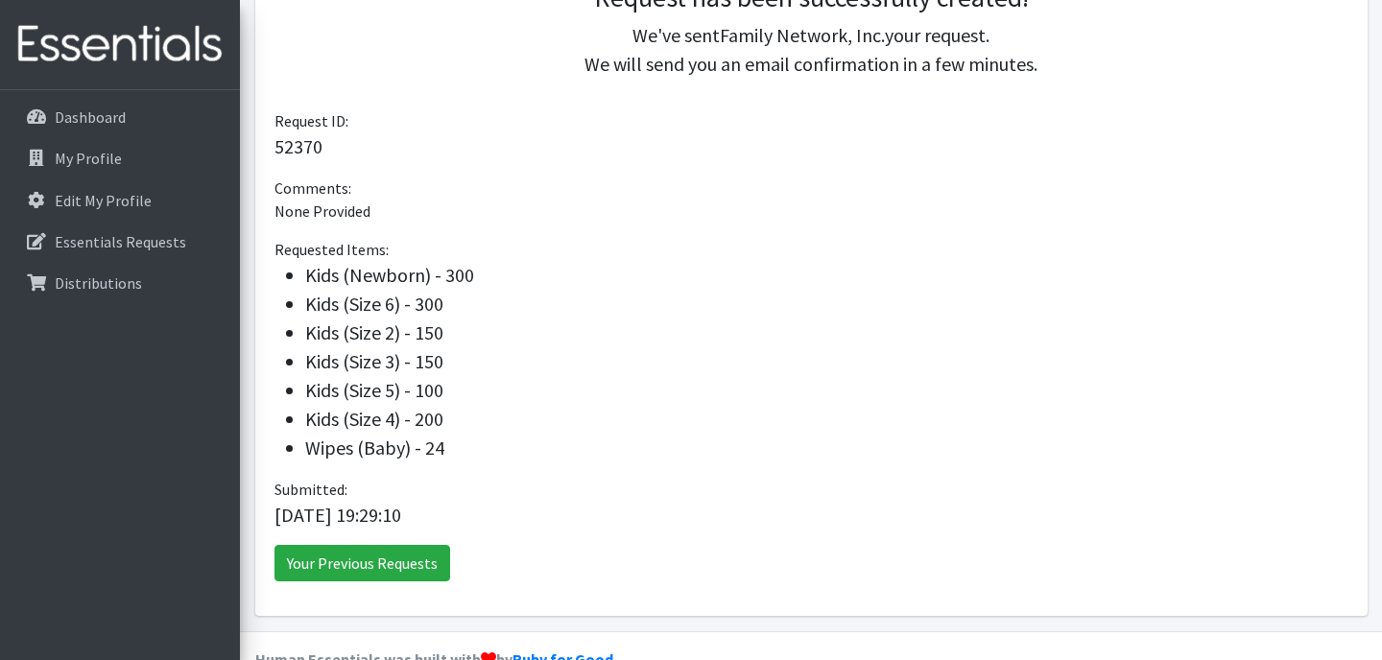
scroll to position [518, 0]
